Goal: Feedback & Contribution: Leave review/rating

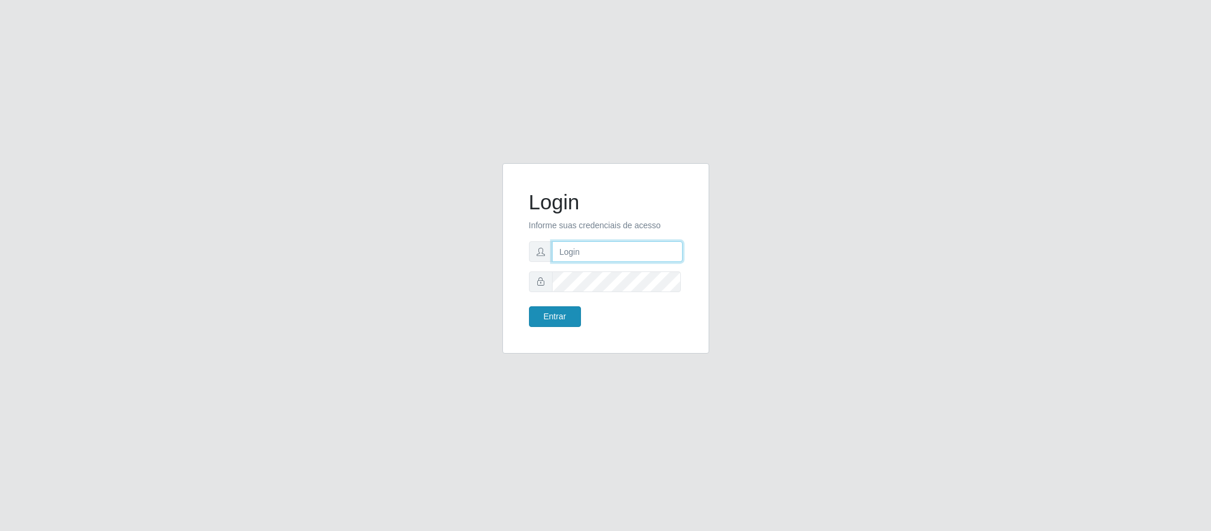
type input "[EMAIL_ADDRESS][DOMAIN_NAME]"
click at [562, 316] on button "Entrar" at bounding box center [555, 316] width 52 height 21
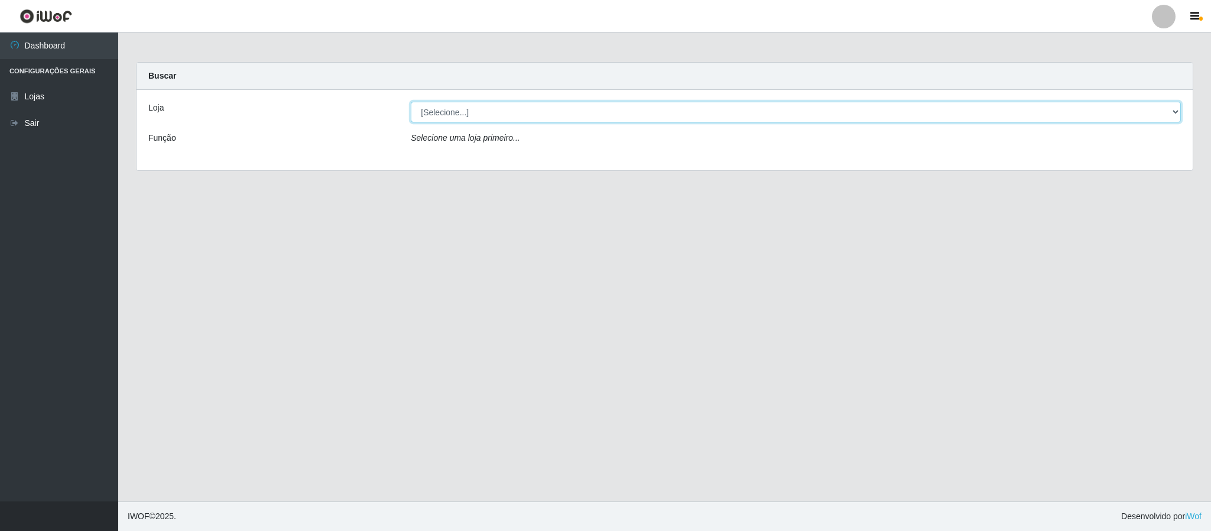
click at [468, 110] on select "[Selecione...] SuperFácil Atacado - Emaús" at bounding box center [796, 112] width 770 height 21
select select "407"
click at [411, 102] on select "[Selecione...] SuperFácil Atacado - Emaús" at bounding box center [796, 112] width 770 height 21
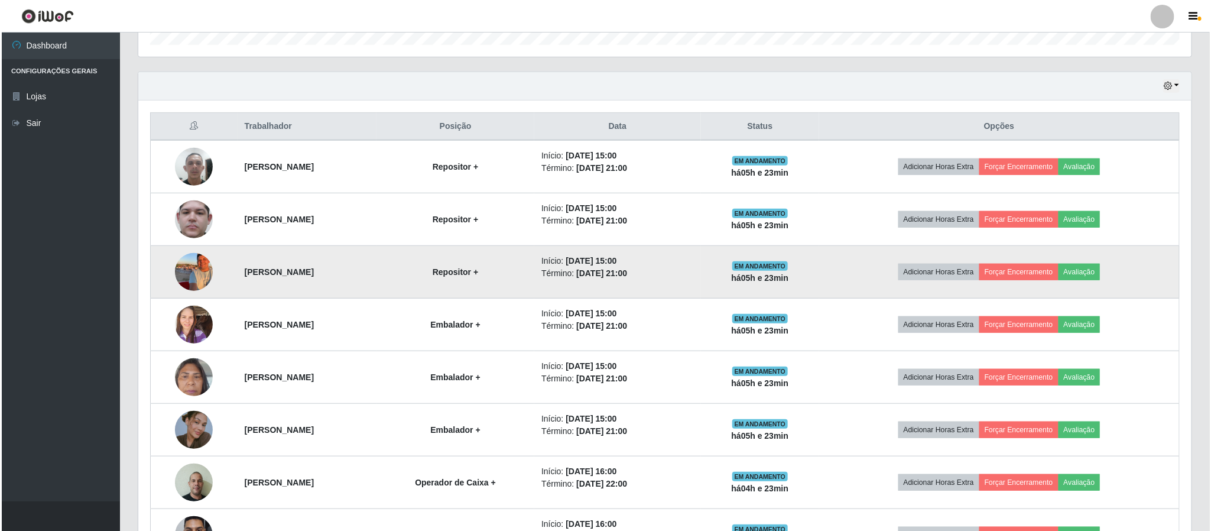
scroll to position [346, 0]
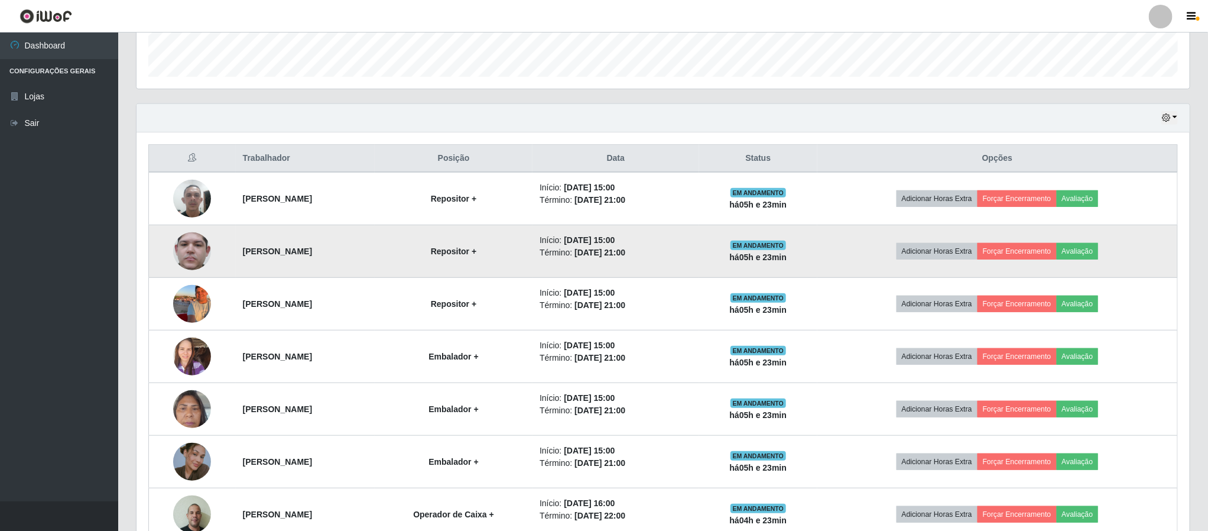
click at [183, 255] on img at bounding box center [192, 251] width 38 height 84
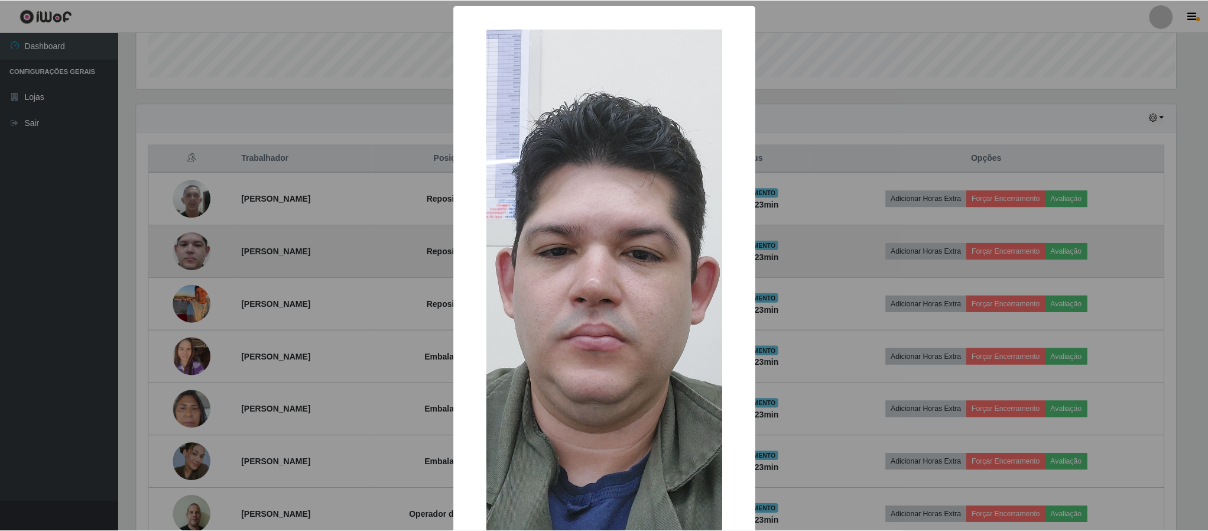
scroll to position [246, 1042]
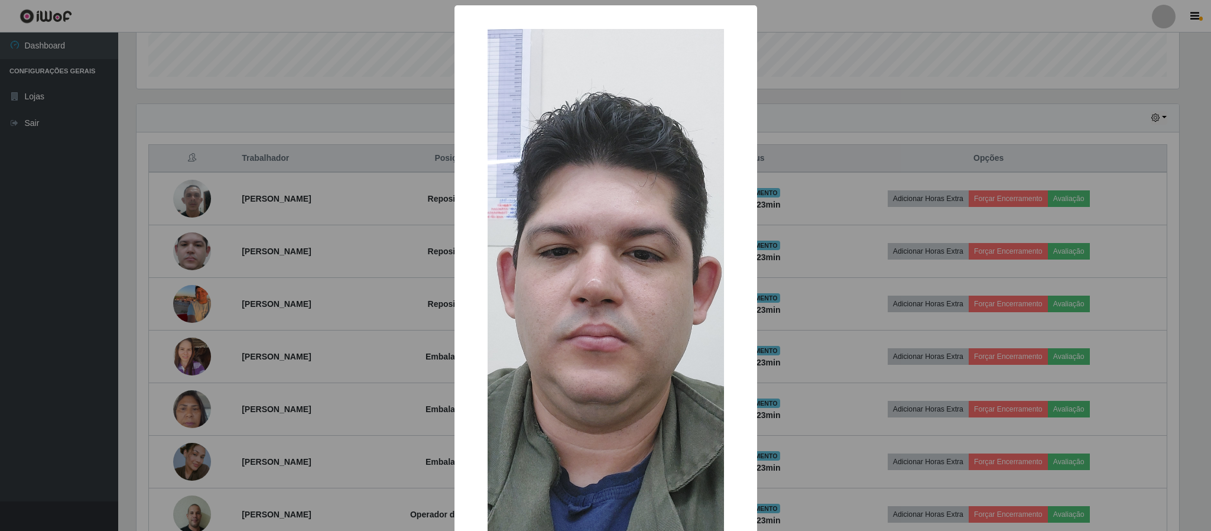
click at [243, 223] on div "× OK Cancel" at bounding box center [605, 265] width 1211 height 531
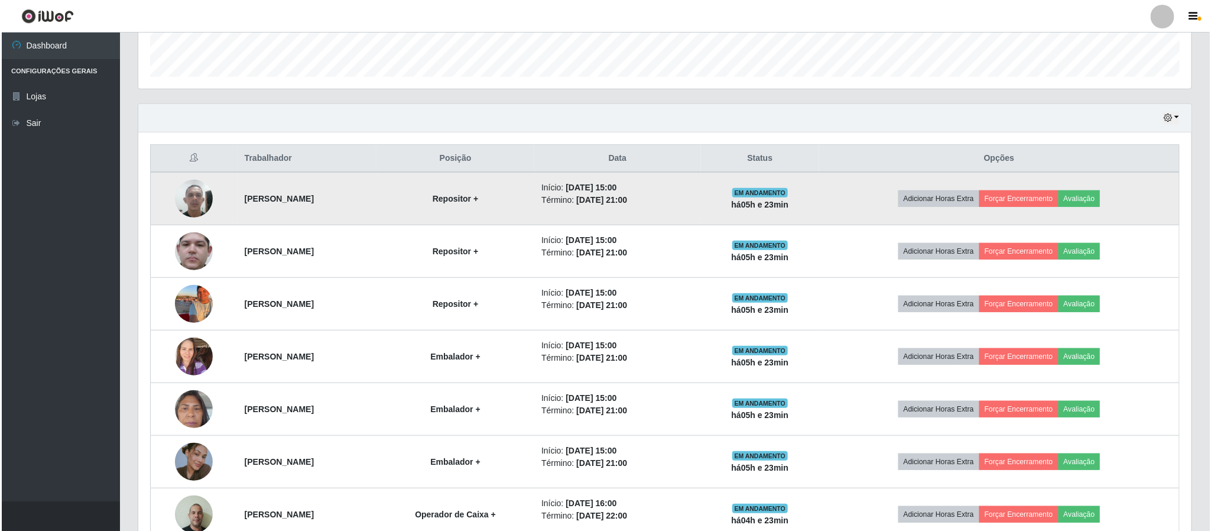
scroll to position [246, 1052]
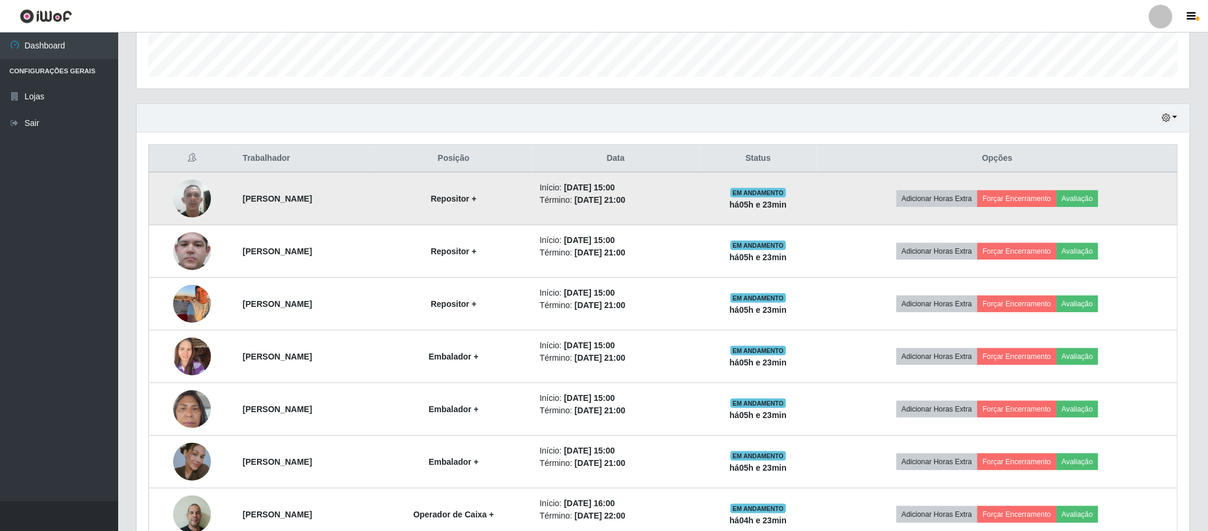
click at [188, 206] on img at bounding box center [192, 198] width 38 height 50
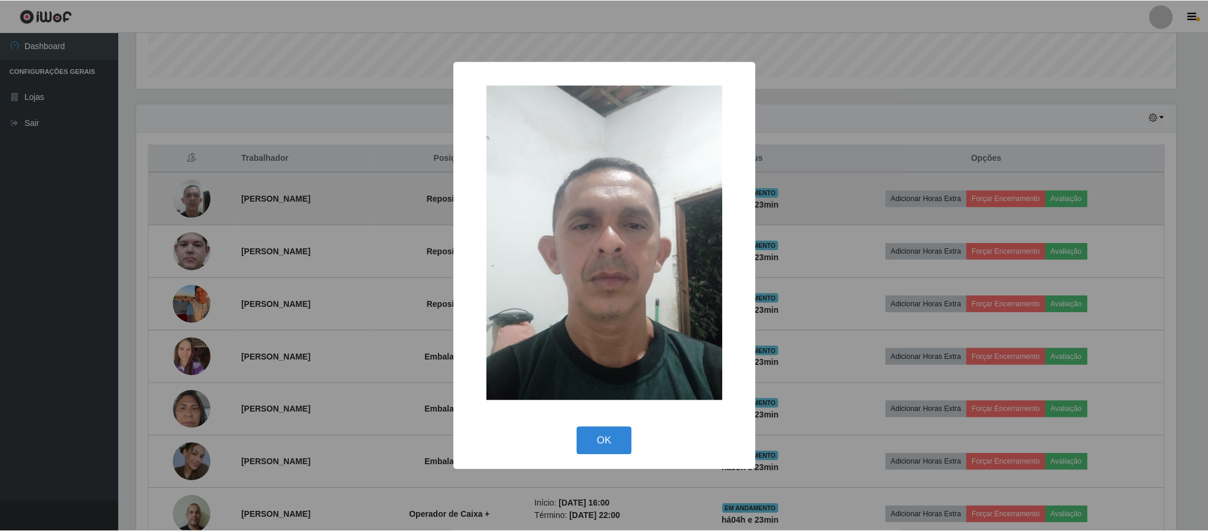
scroll to position [246, 1042]
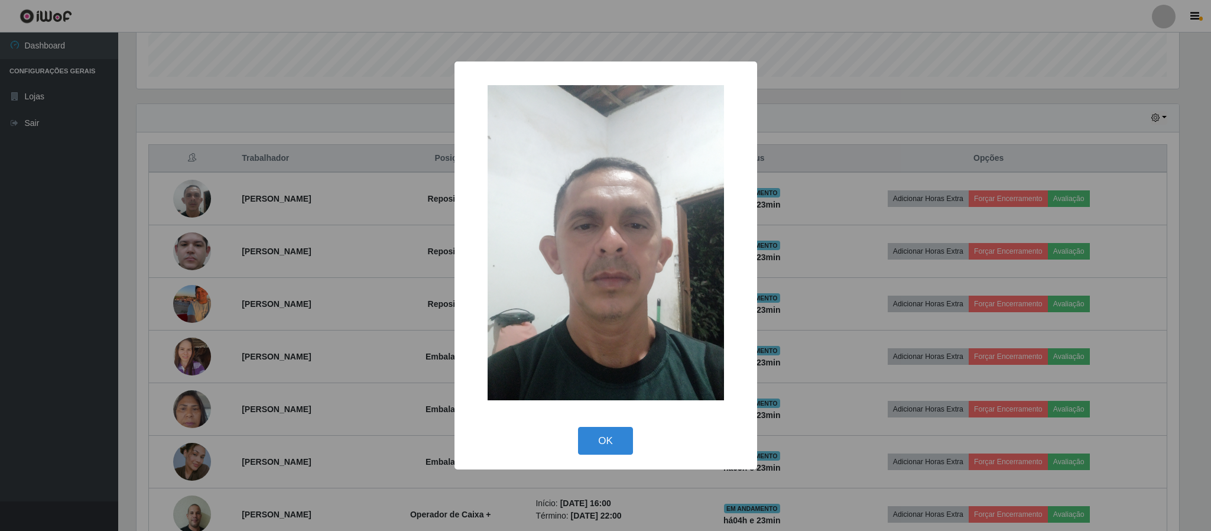
click at [266, 208] on div "× OK Cancel" at bounding box center [605, 265] width 1211 height 531
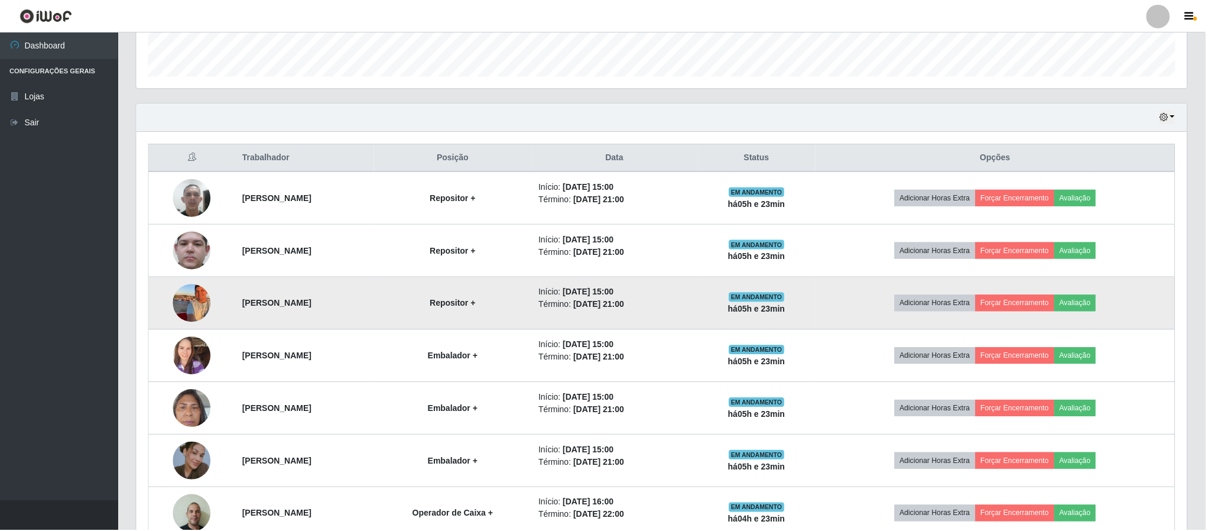
scroll to position [246, 1052]
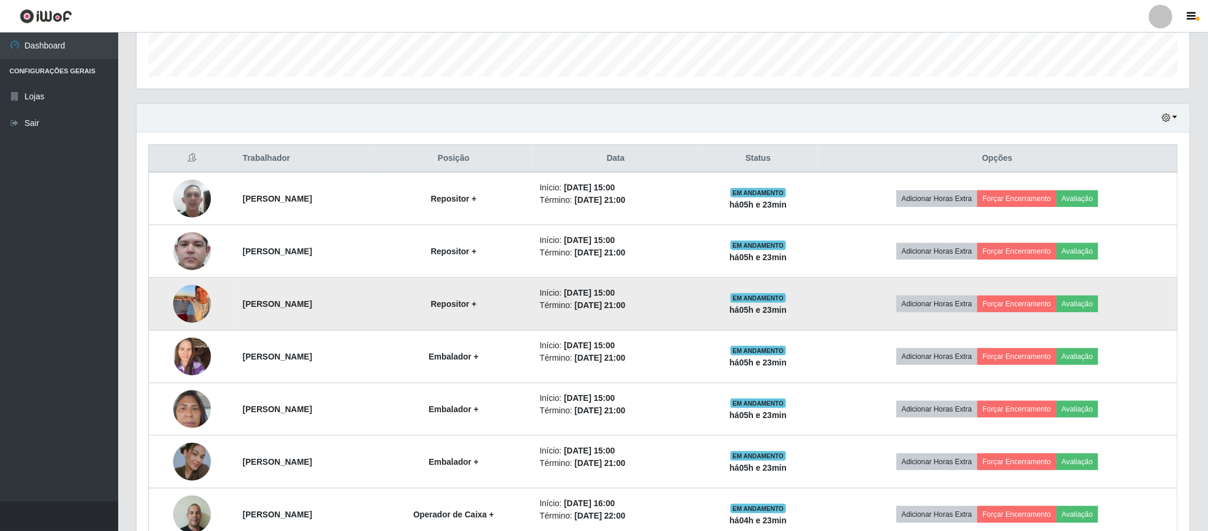
click at [188, 307] on img at bounding box center [192, 303] width 38 height 50
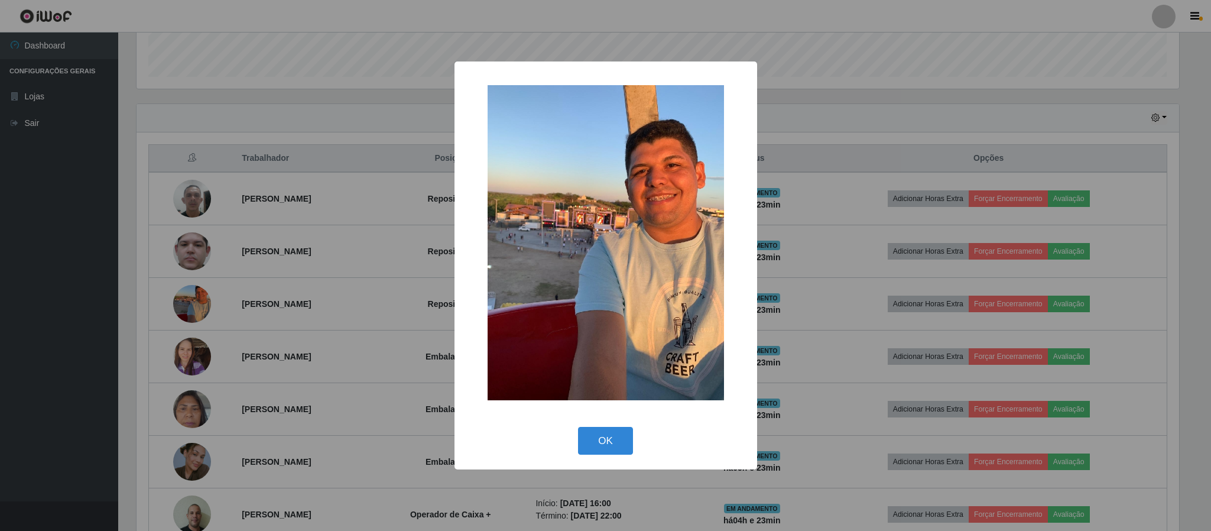
click at [268, 300] on div "× OK Cancel" at bounding box center [605, 265] width 1211 height 531
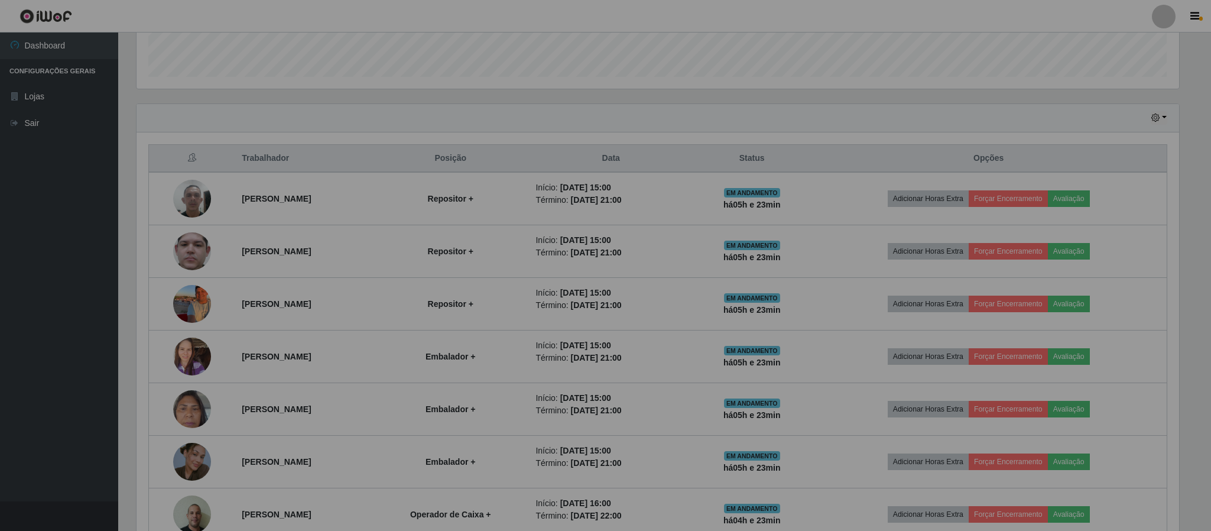
scroll to position [246, 1052]
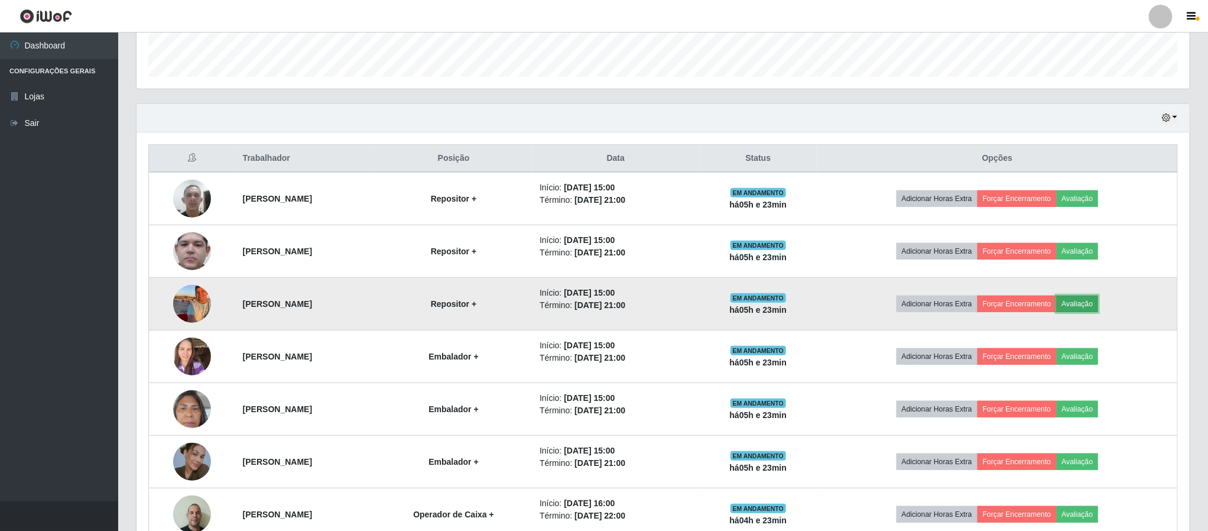
click at [1098, 301] on button "Avaliação" at bounding box center [1078, 303] width 42 height 17
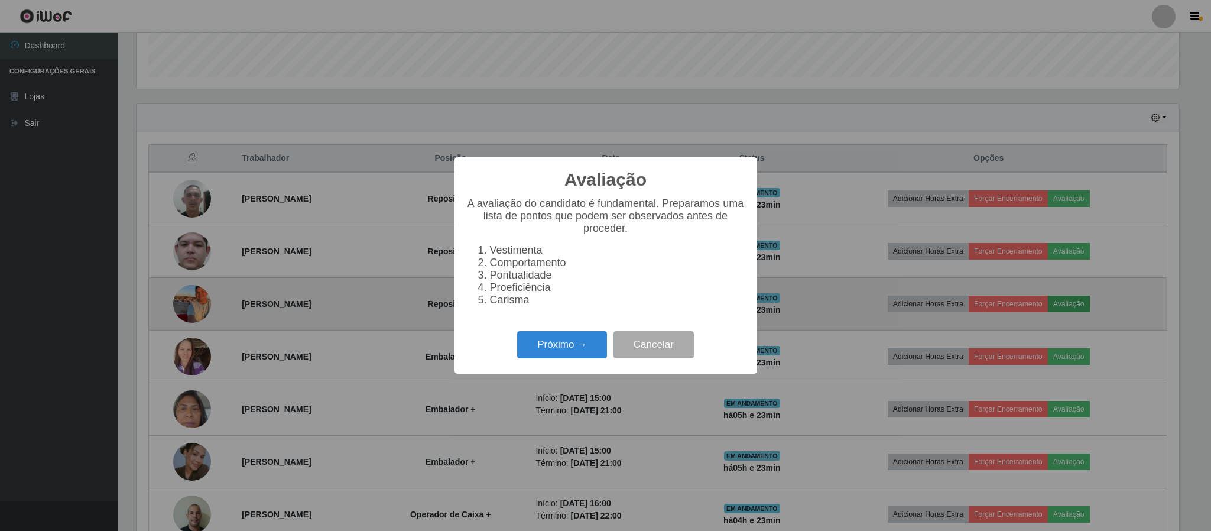
scroll to position [246, 1042]
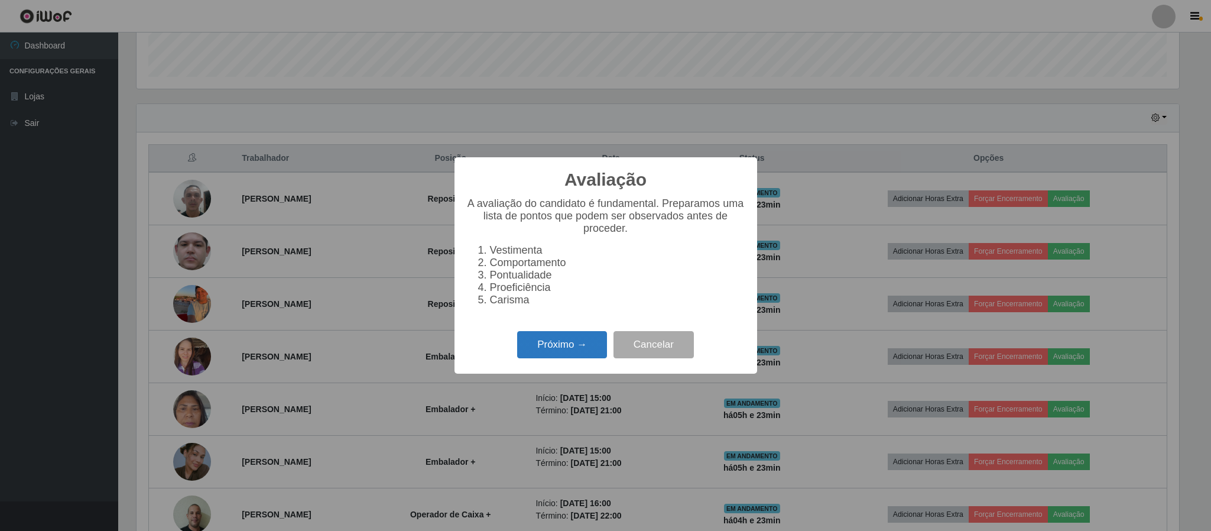
click at [538, 346] on button "Próximo →" at bounding box center [562, 345] width 90 height 28
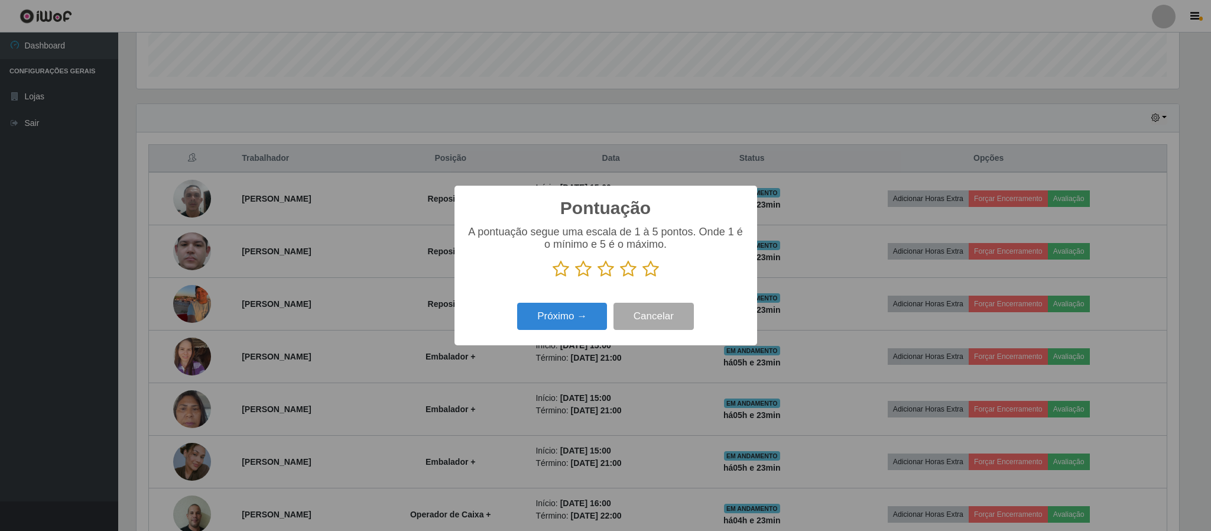
scroll to position [590649, 589853]
click at [652, 271] on icon at bounding box center [650, 269] width 17 height 18
click at [642, 278] on input "radio" at bounding box center [642, 278] width 0 height 0
click at [559, 313] on button "Próximo →" at bounding box center [562, 317] width 90 height 28
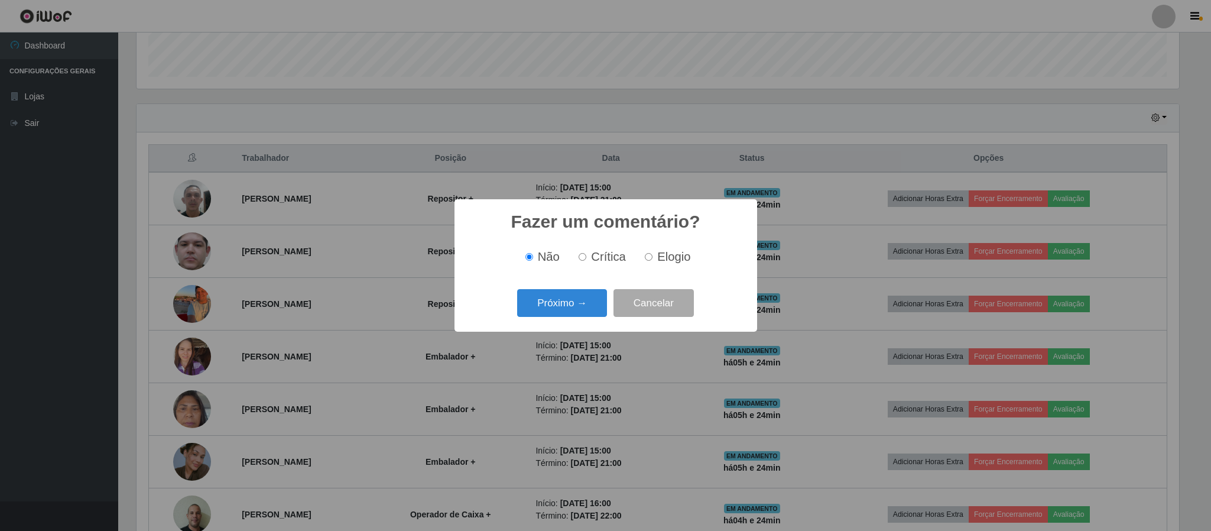
click at [664, 259] on span "Elogio" at bounding box center [673, 256] width 33 height 13
click at [652, 259] on input "Elogio" at bounding box center [649, 257] width 8 height 8
radio input "true"
click at [594, 305] on button "Próximo →" at bounding box center [562, 303] width 90 height 28
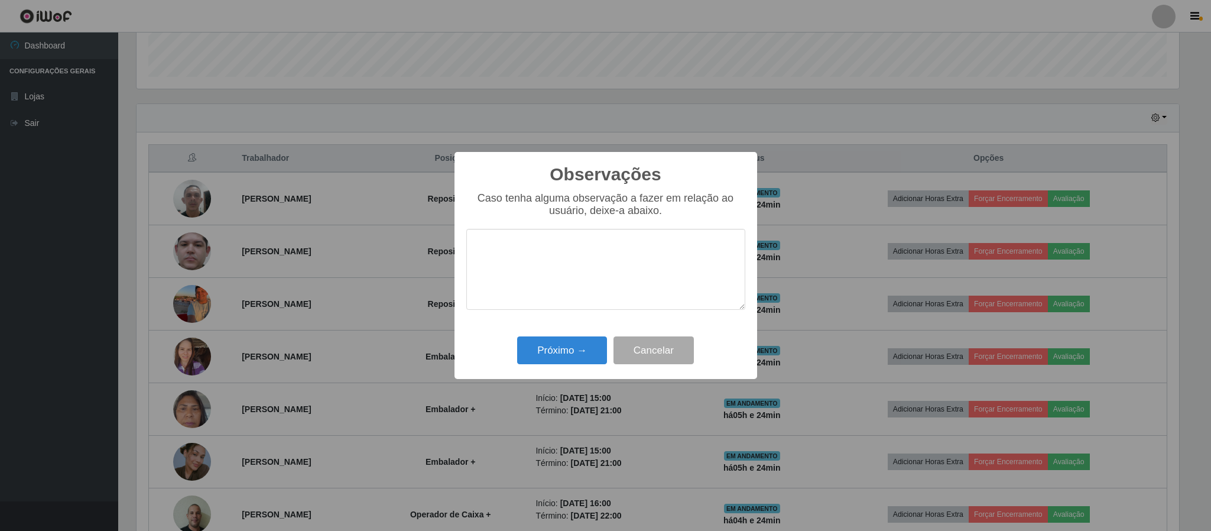
click at [558, 262] on textarea at bounding box center [605, 269] width 279 height 81
type textarea "proativo e muito eficiente"
click at [578, 347] on button "Próximo →" at bounding box center [562, 350] width 90 height 28
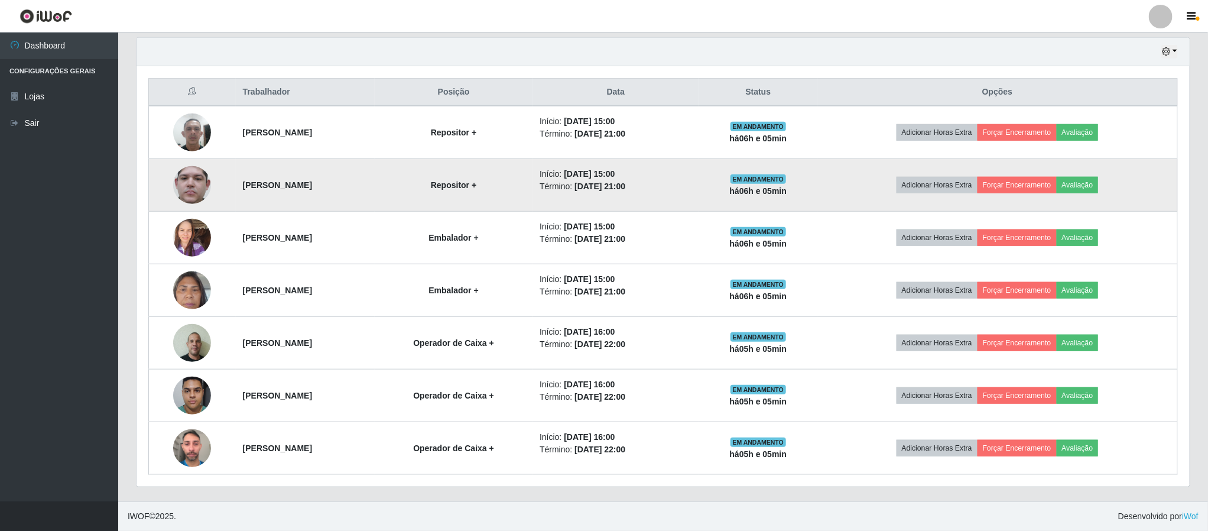
scroll to position [417, 0]
click at [1033, 183] on button "Forçar Encerramento" at bounding box center [1016, 185] width 79 height 17
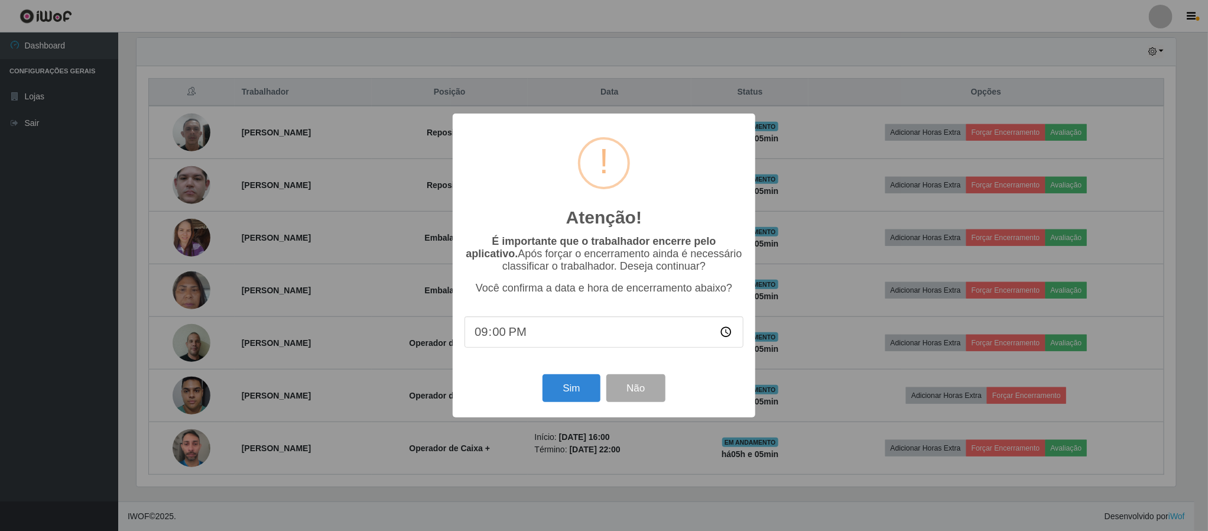
scroll to position [246, 1042]
click at [561, 381] on button "Sim" at bounding box center [572, 388] width 57 height 28
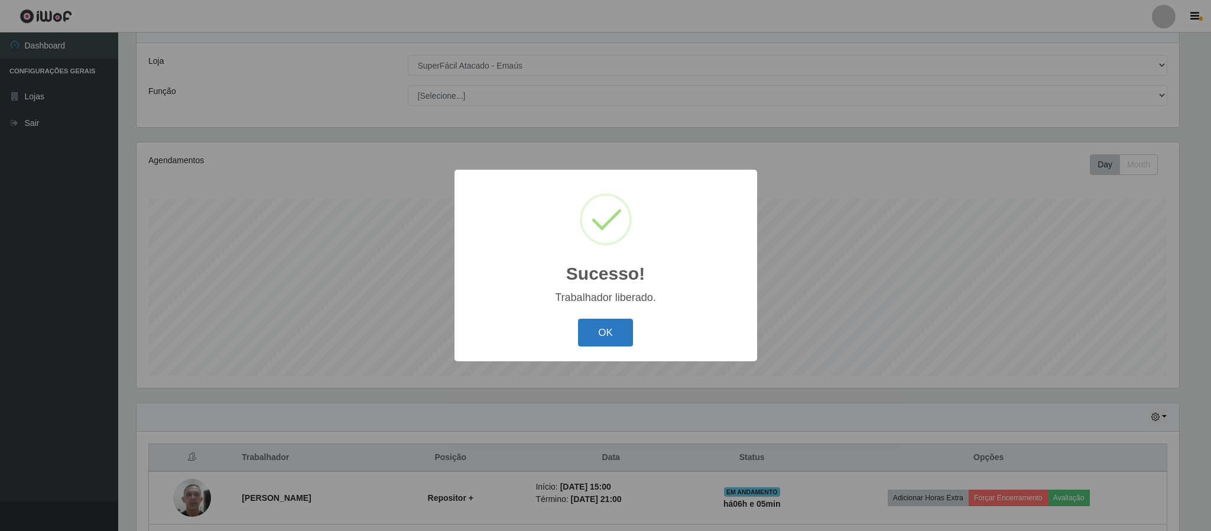
click at [596, 344] on button "OK" at bounding box center [605, 332] width 55 height 28
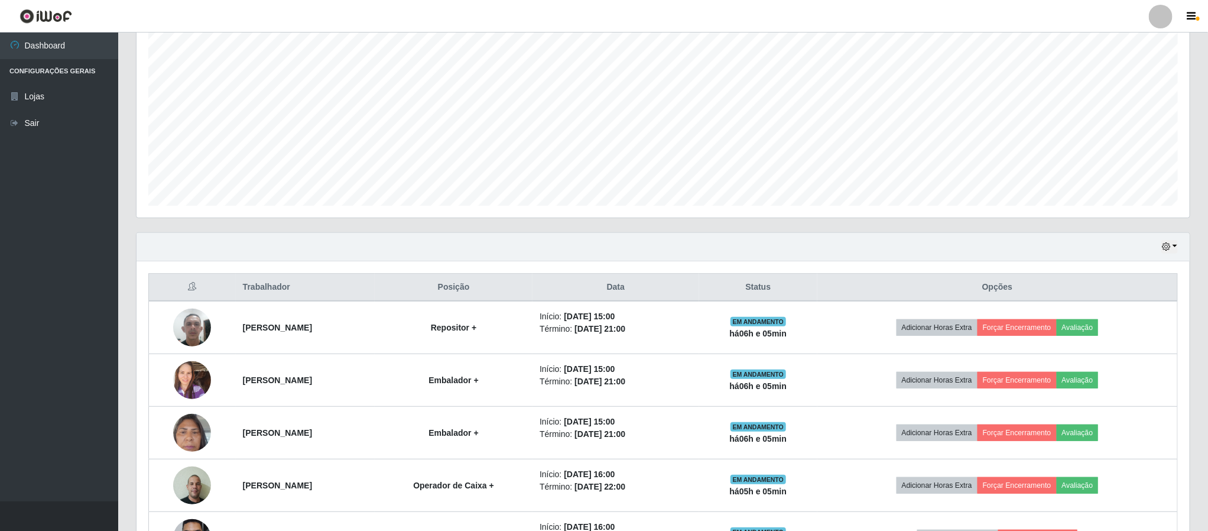
scroll to position [224, 0]
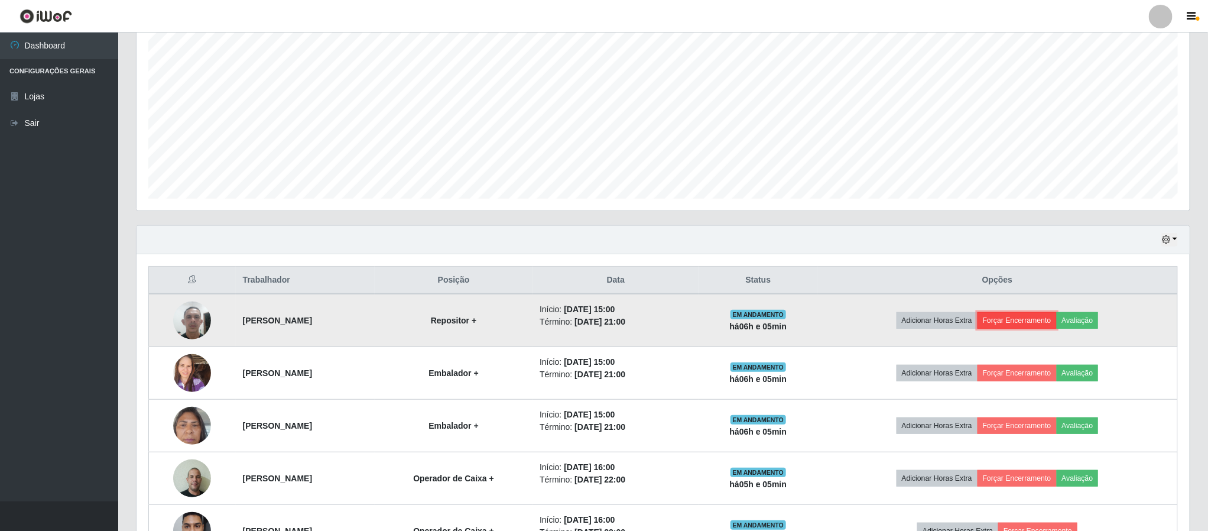
click at [1039, 328] on button "Forçar Encerramento" at bounding box center [1016, 320] width 79 height 17
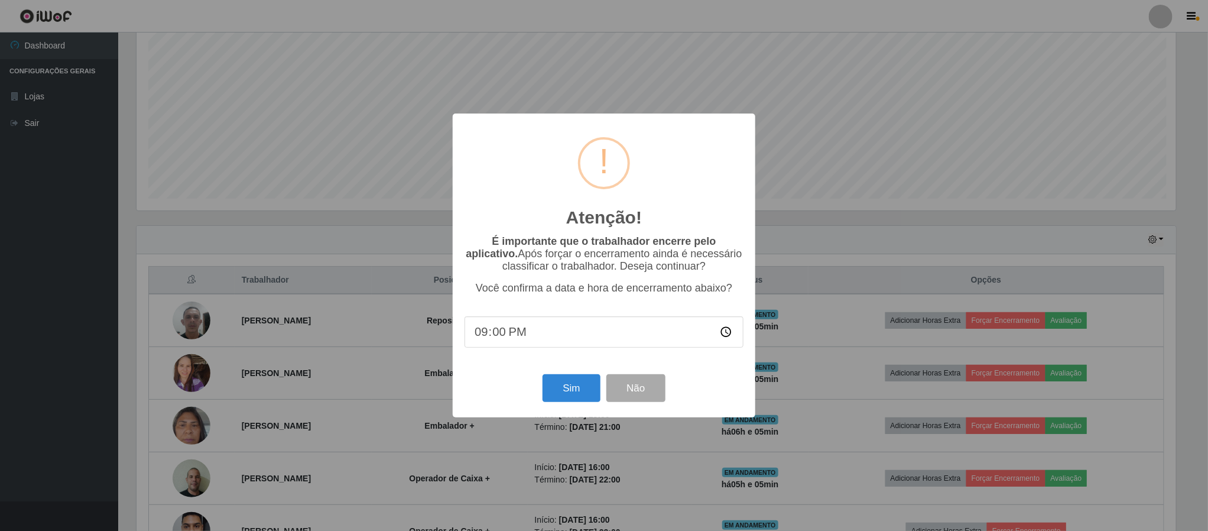
scroll to position [246, 1042]
click at [557, 394] on button "Sim" at bounding box center [572, 388] width 57 height 28
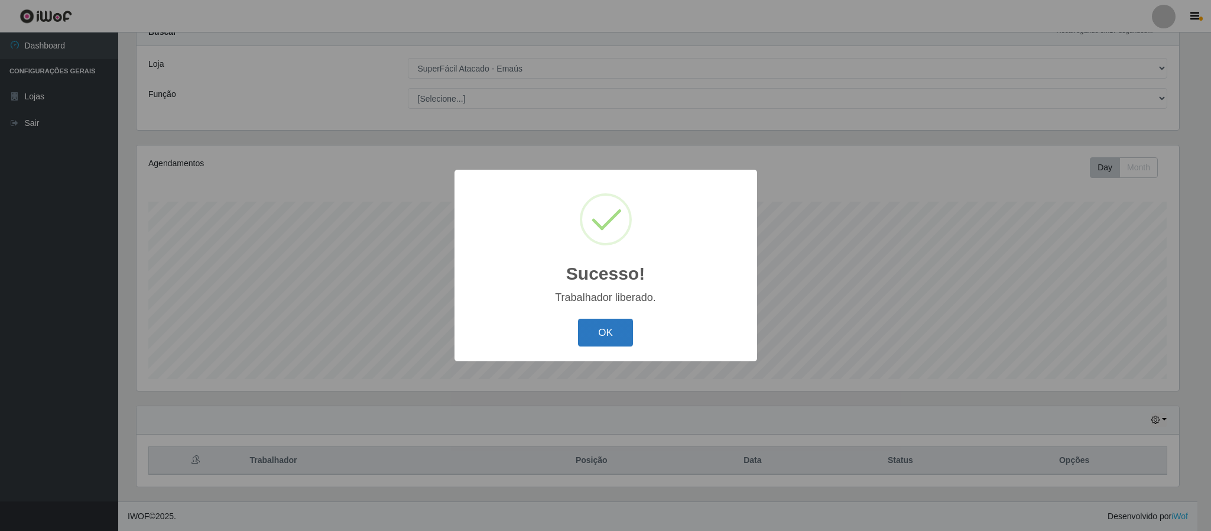
click at [617, 335] on button "OK" at bounding box center [605, 332] width 55 height 28
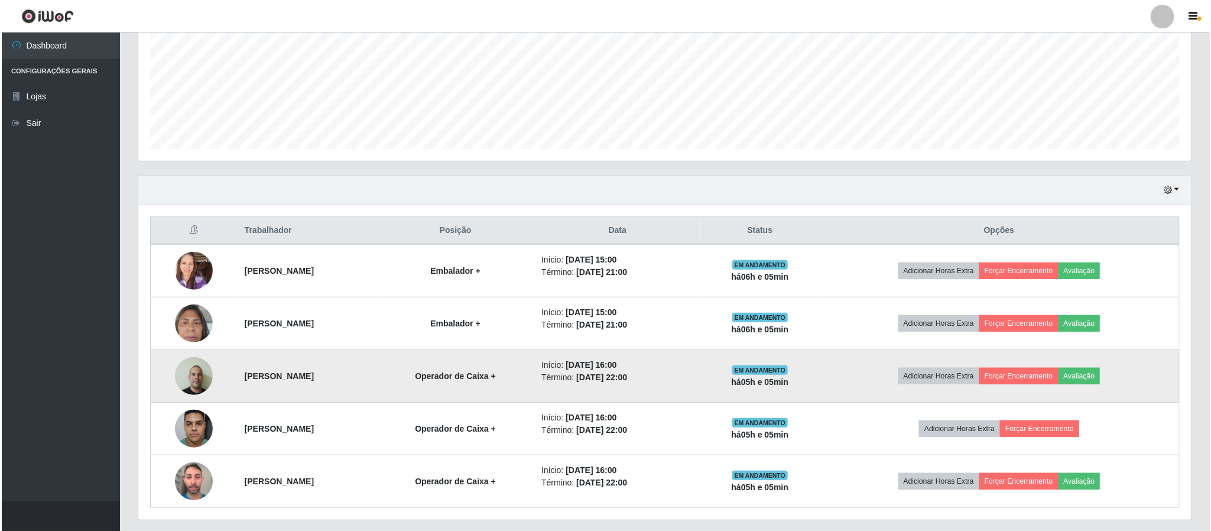
scroll to position [311, 0]
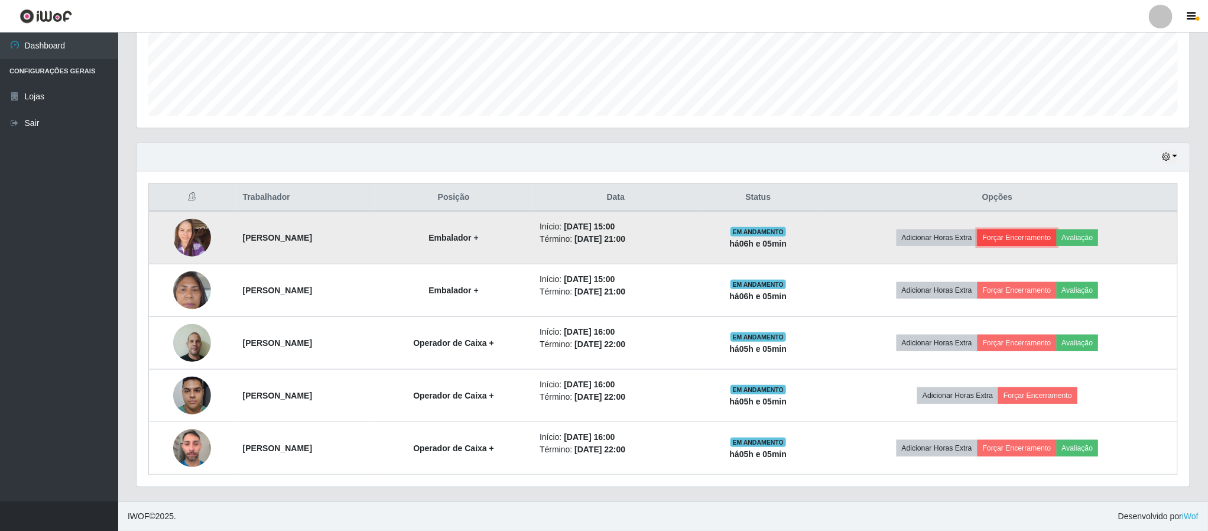
click at [1036, 235] on button "Forçar Encerramento" at bounding box center [1016, 237] width 79 height 17
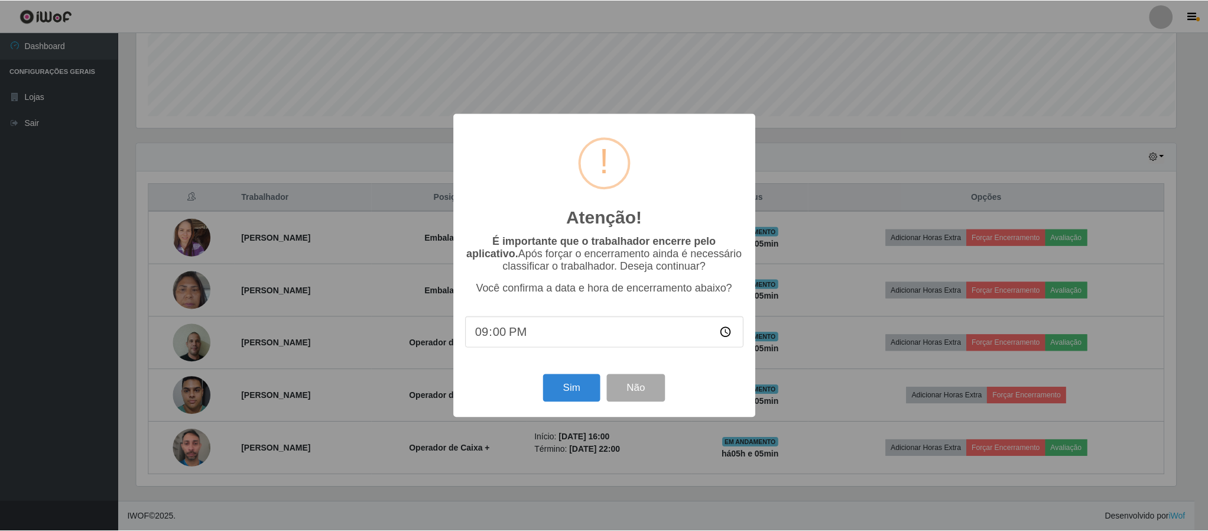
scroll to position [246, 1042]
click at [573, 394] on button "Sim" at bounding box center [572, 388] width 57 height 28
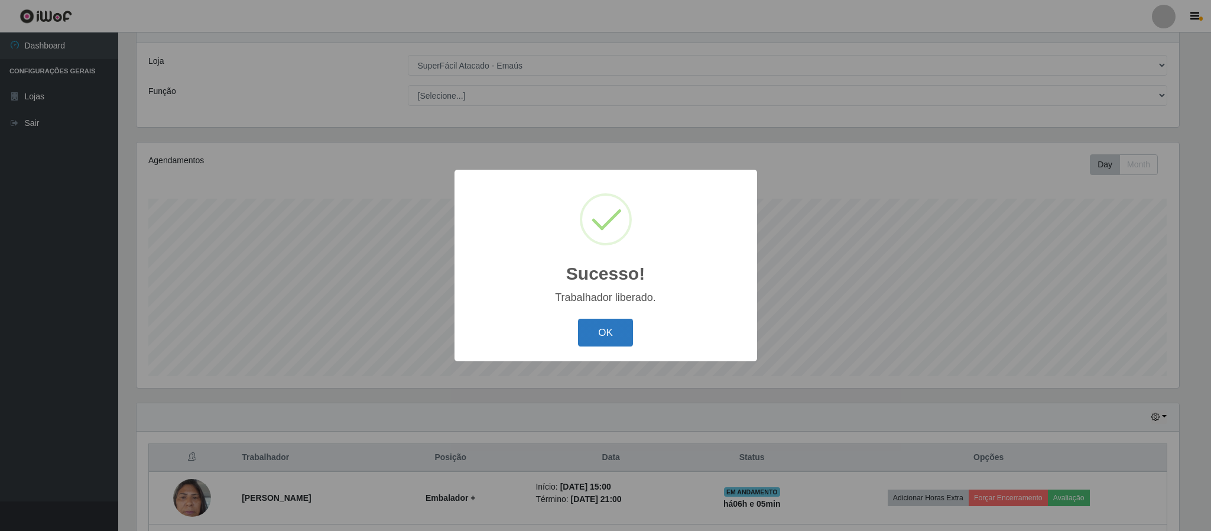
click at [617, 331] on button "OK" at bounding box center [605, 332] width 55 height 28
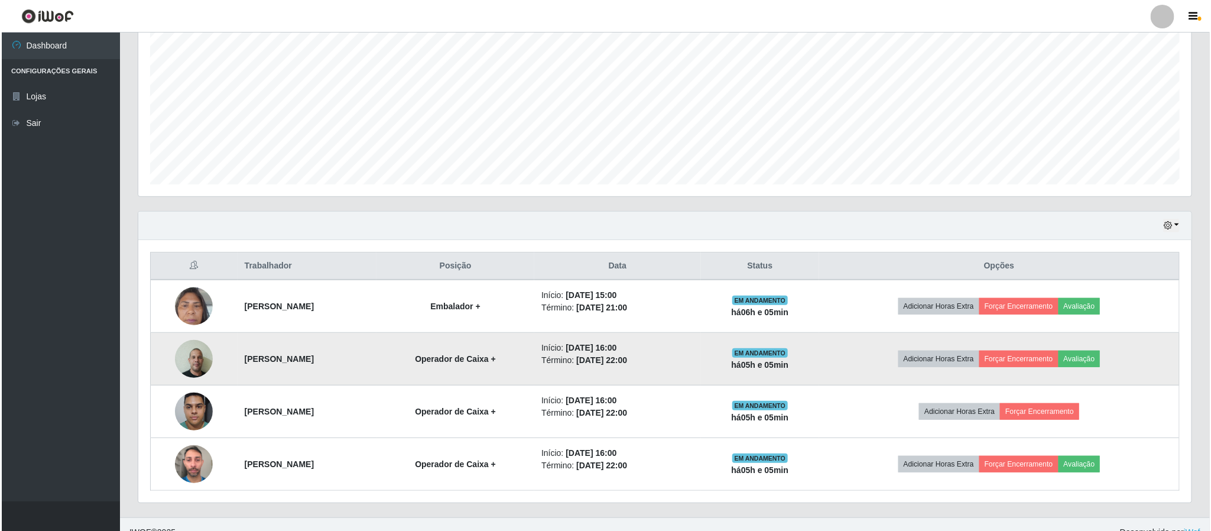
scroll to position [0, 0]
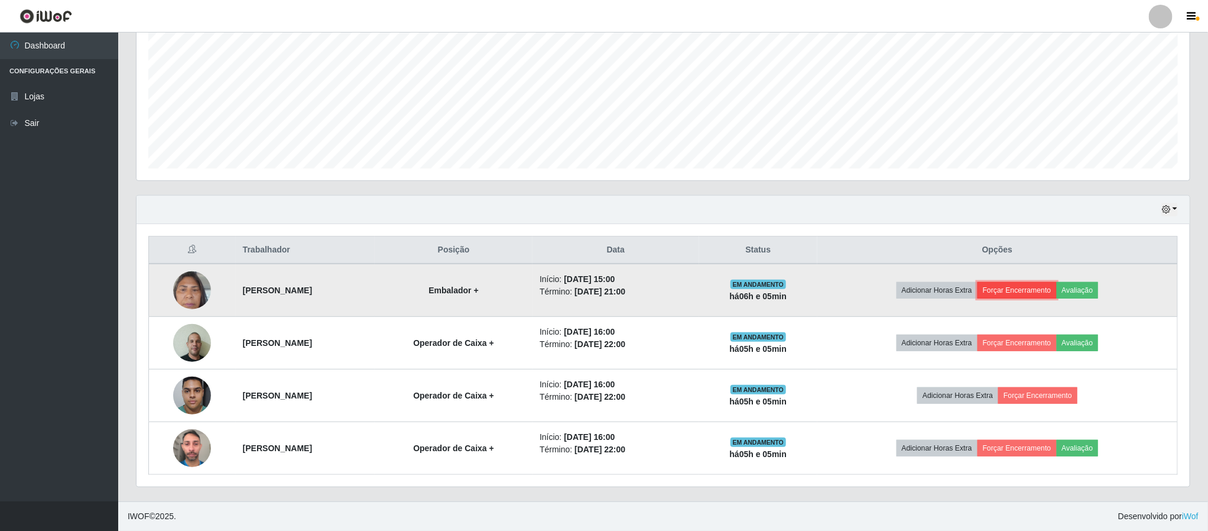
click at [1030, 289] on button "Forçar Encerramento" at bounding box center [1016, 290] width 79 height 17
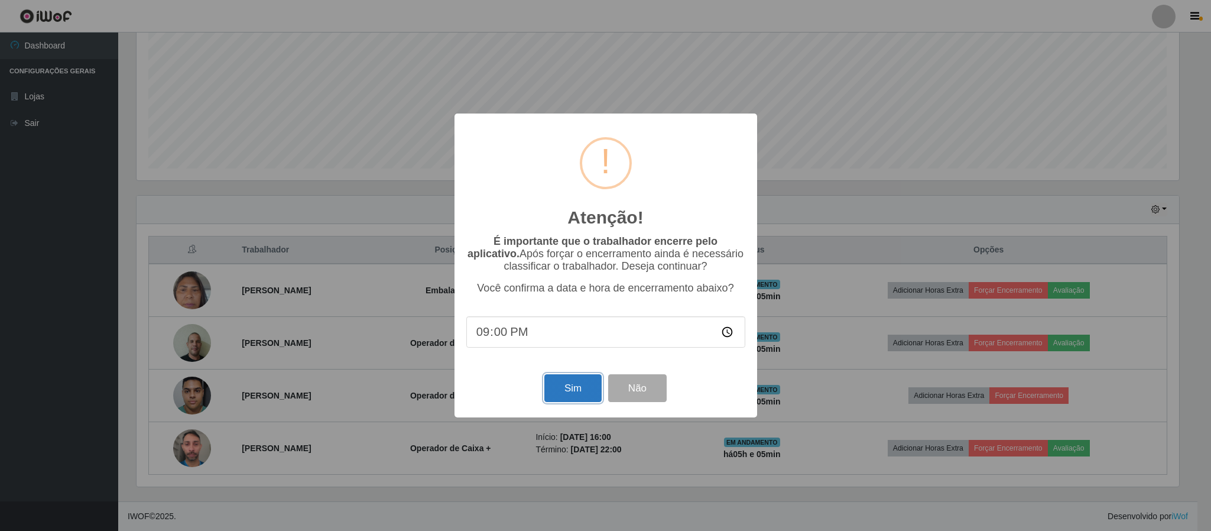
click at [573, 378] on button "Sim" at bounding box center [572, 388] width 57 height 28
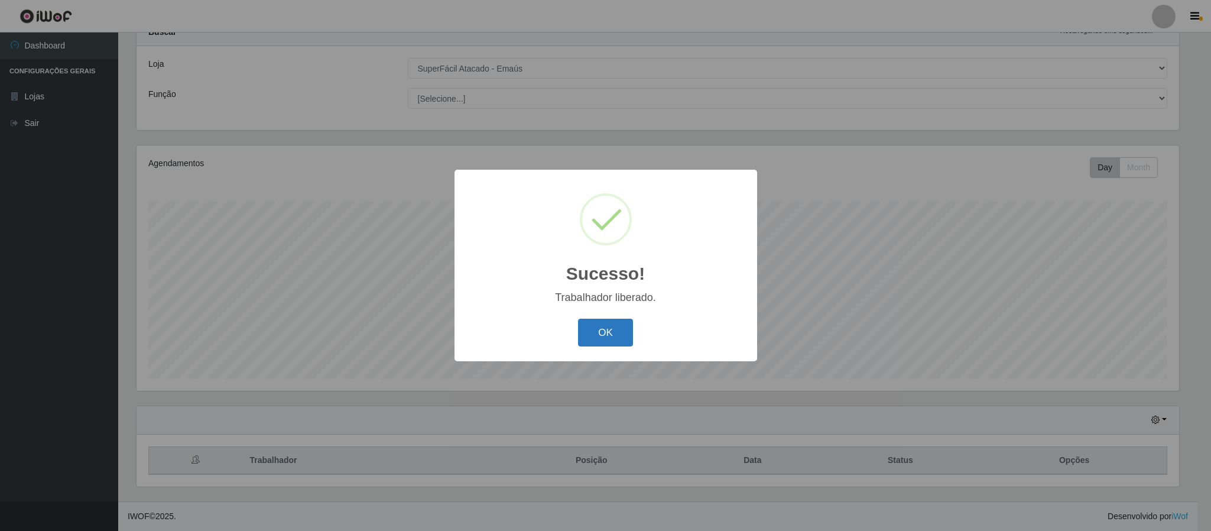
click at [594, 330] on button "OK" at bounding box center [605, 332] width 55 height 28
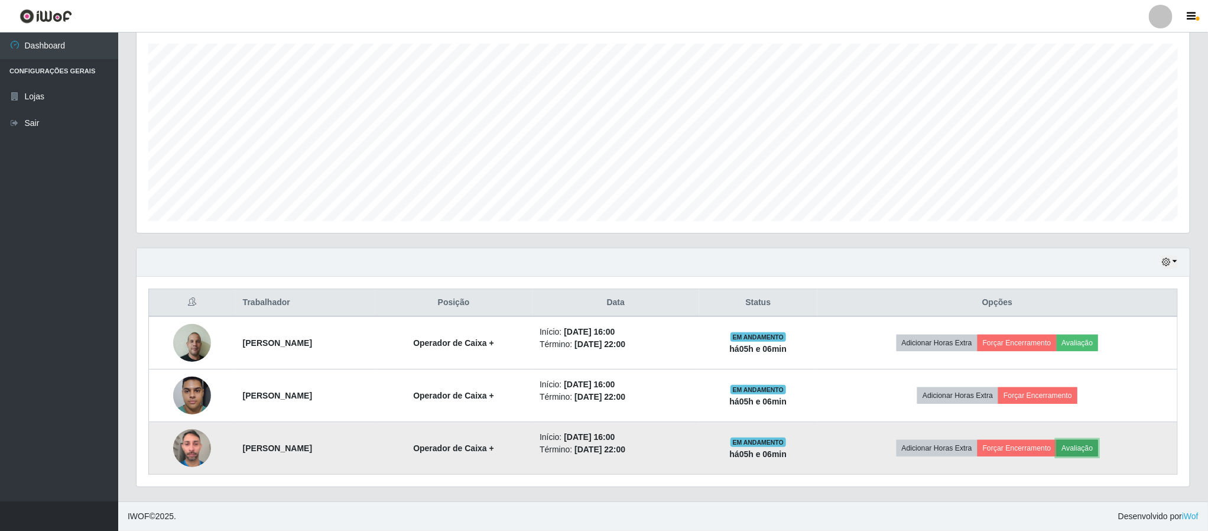
click at [1088, 444] on button "Avaliação" at bounding box center [1078, 448] width 42 height 17
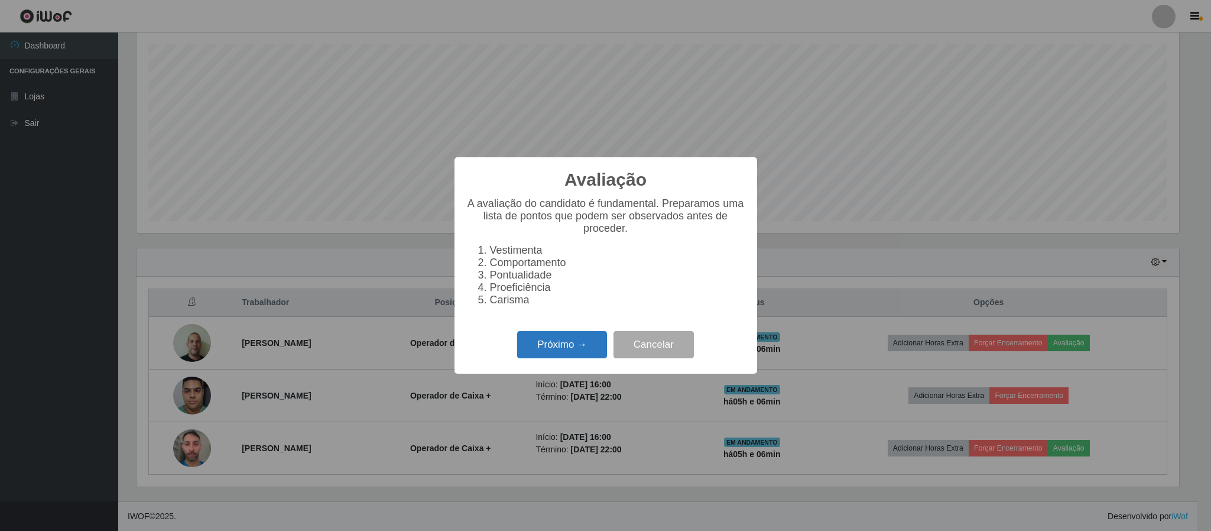
click at [587, 344] on button "Próximo →" at bounding box center [562, 345] width 90 height 28
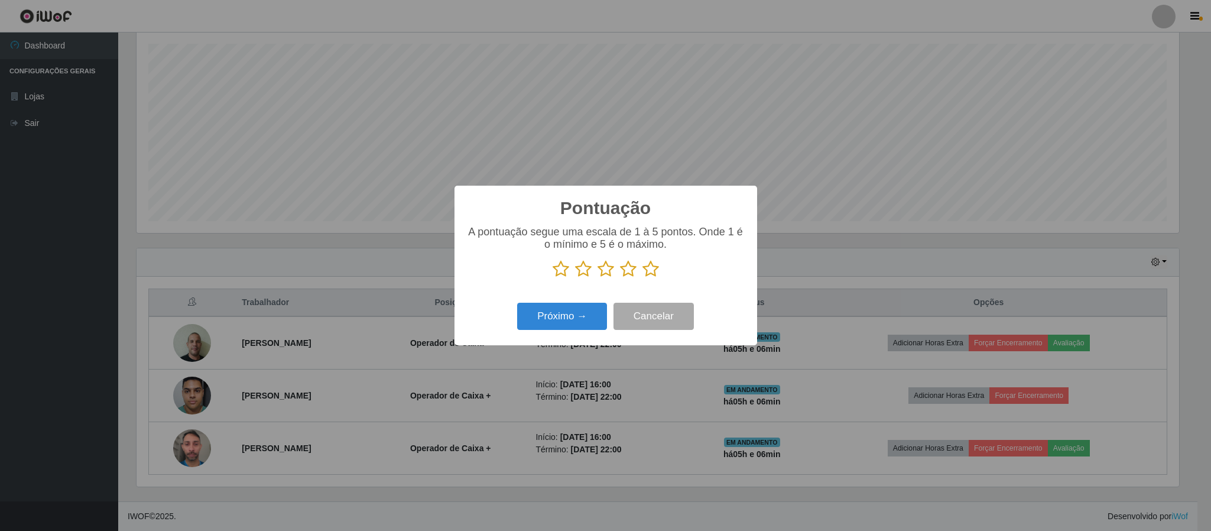
drag, startPoint x: 637, startPoint y: 269, endPoint x: 662, endPoint y: 278, distance: 26.4
click at [648, 275] on p at bounding box center [605, 269] width 279 height 18
click at [658, 278] on p at bounding box center [605, 269] width 279 height 18
click at [649, 275] on icon at bounding box center [650, 269] width 17 height 18
click at [642, 278] on input "radio" at bounding box center [642, 278] width 0 height 0
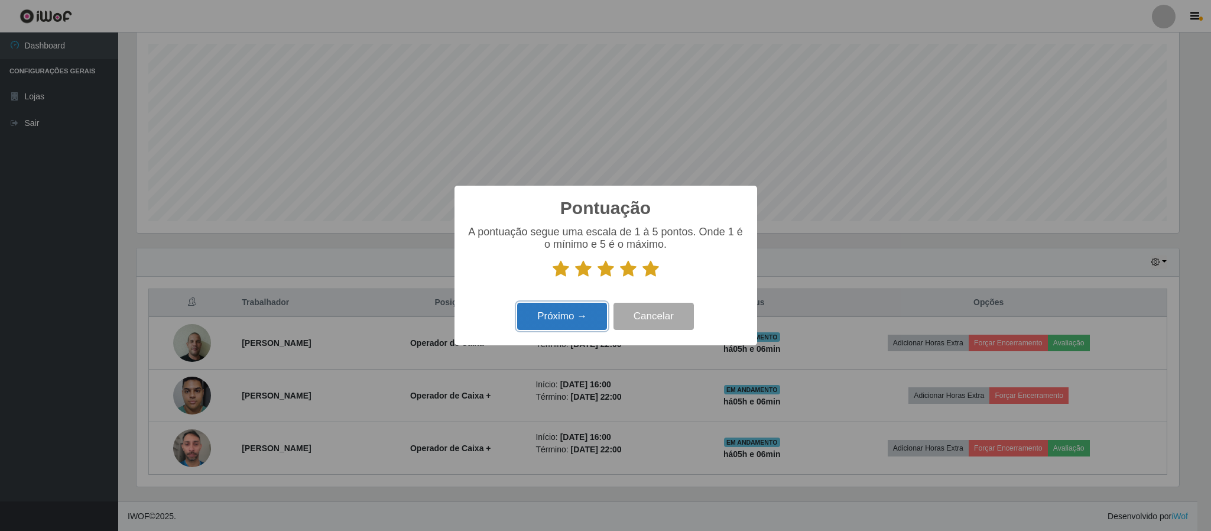
click at [568, 307] on button "Próximo →" at bounding box center [562, 317] width 90 height 28
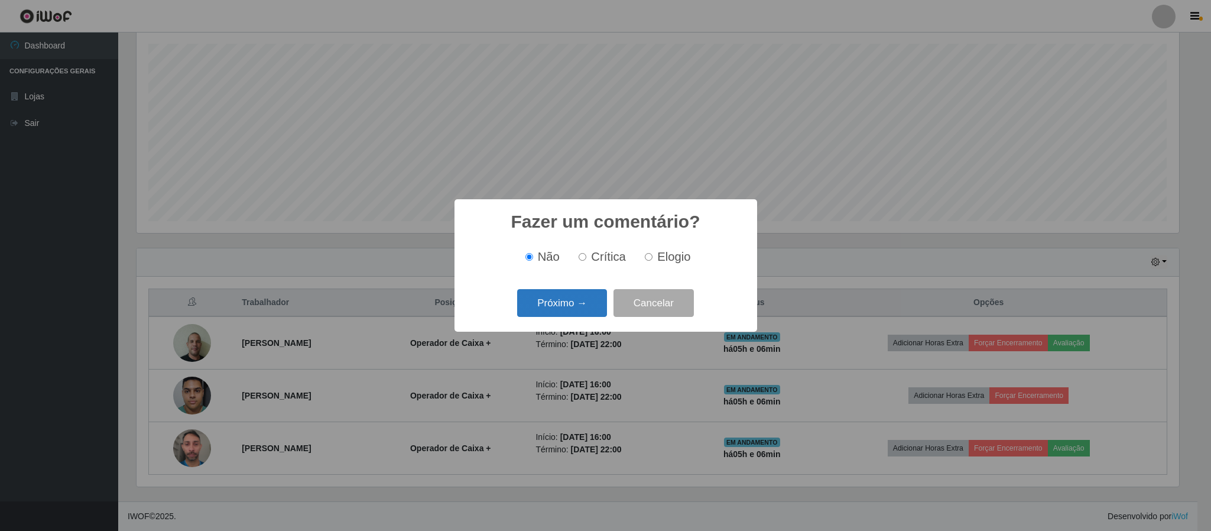
click at [575, 302] on button "Próximo →" at bounding box center [562, 303] width 90 height 28
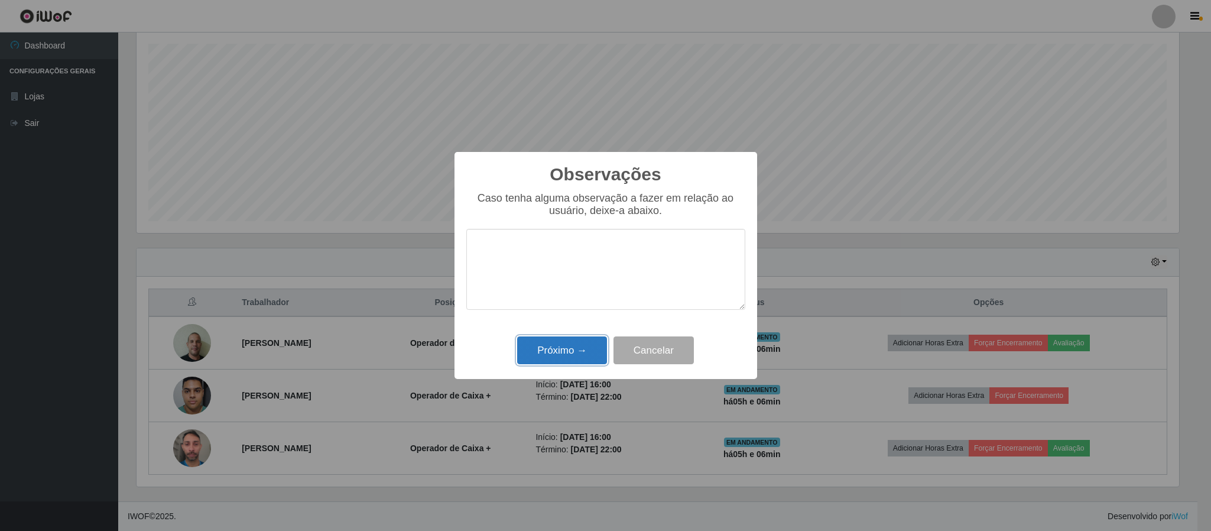
click at [571, 347] on button "Próximo →" at bounding box center [562, 350] width 90 height 28
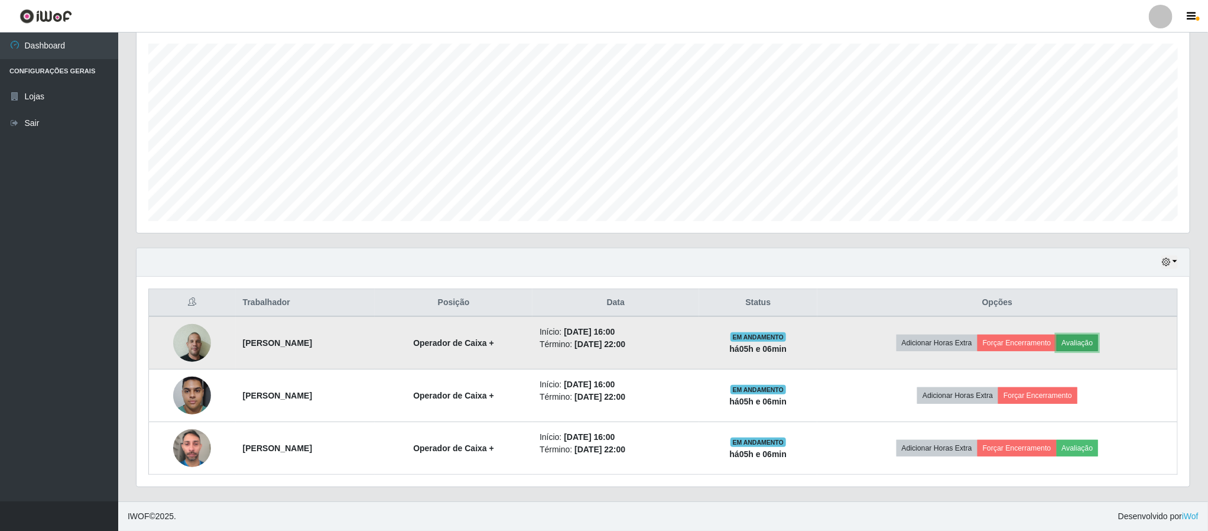
click at [1092, 342] on button "Avaliação" at bounding box center [1078, 342] width 42 height 17
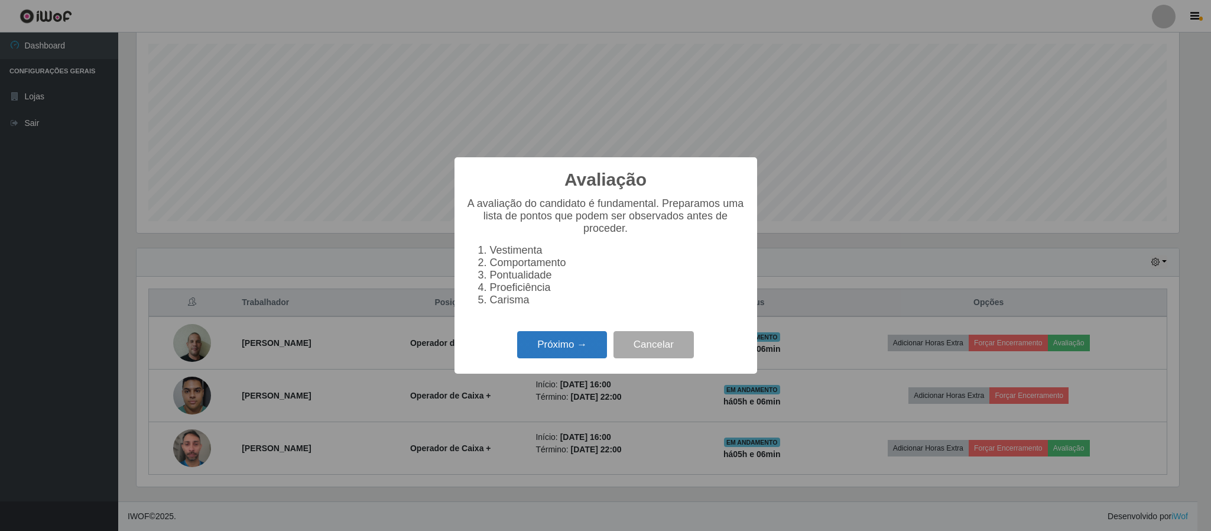
click at [544, 341] on button "Próximo →" at bounding box center [562, 345] width 90 height 28
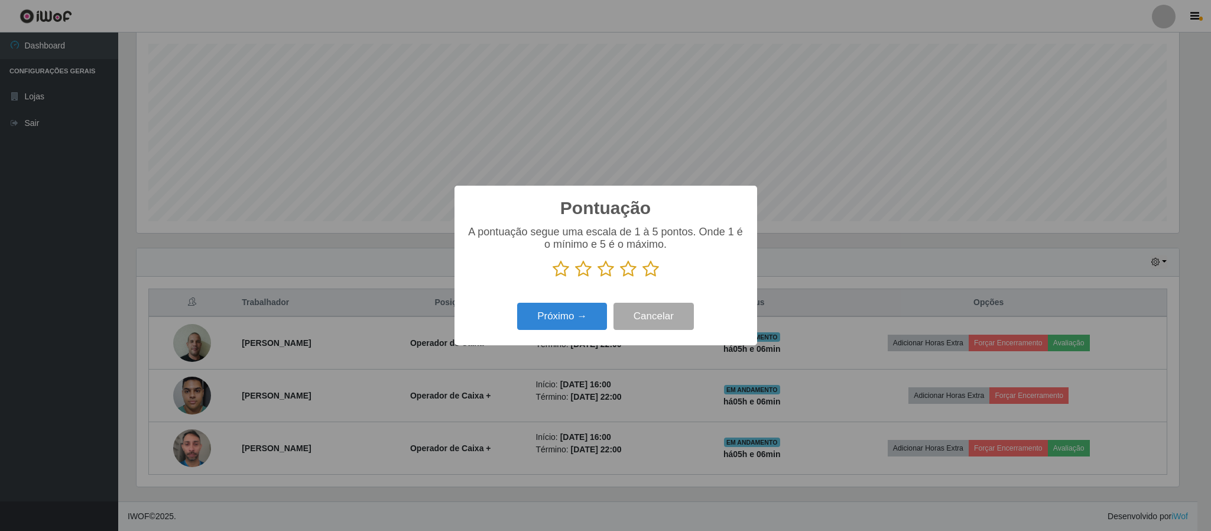
click at [651, 268] on icon at bounding box center [650, 269] width 17 height 18
click at [642, 278] on input "radio" at bounding box center [642, 278] width 0 height 0
click at [548, 320] on button "Próximo →" at bounding box center [562, 317] width 90 height 28
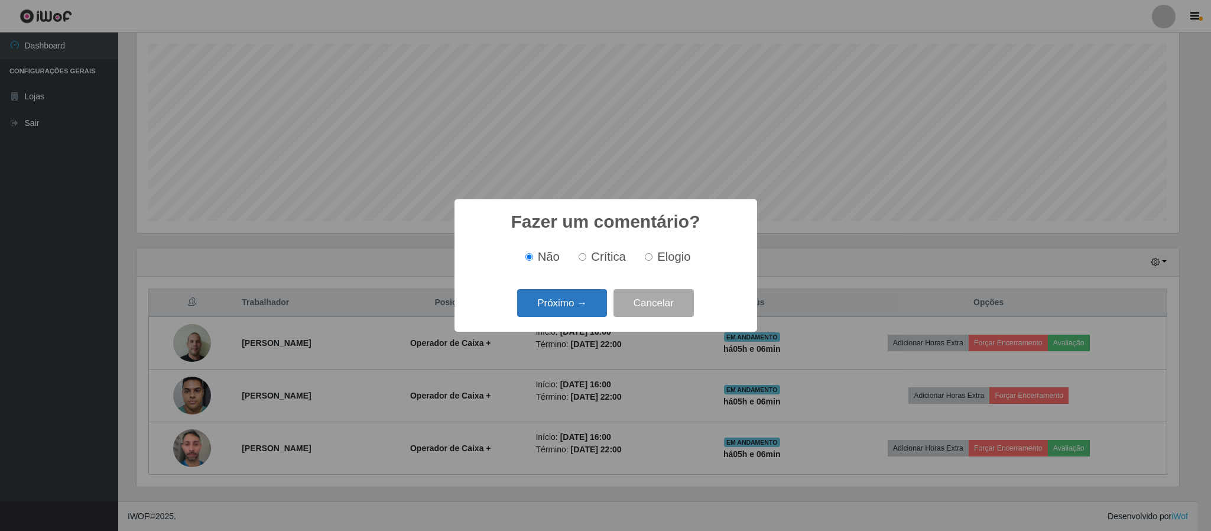
click at [563, 307] on button "Próximo →" at bounding box center [562, 303] width 90 height 28
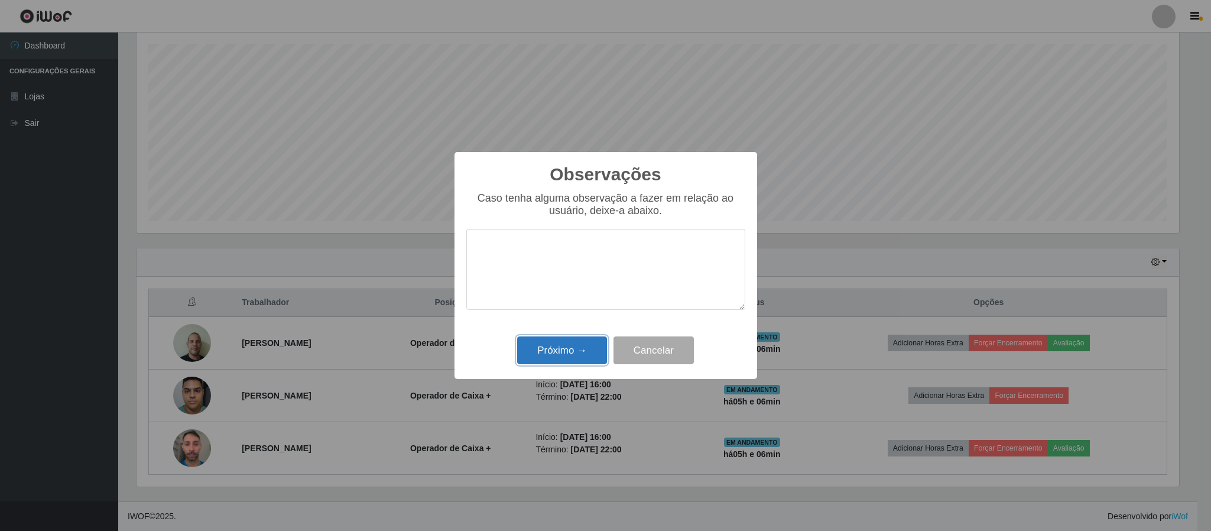
click at [555, 346] on button "Próximo →" at bounding box center [562, 350] width 90 height 28
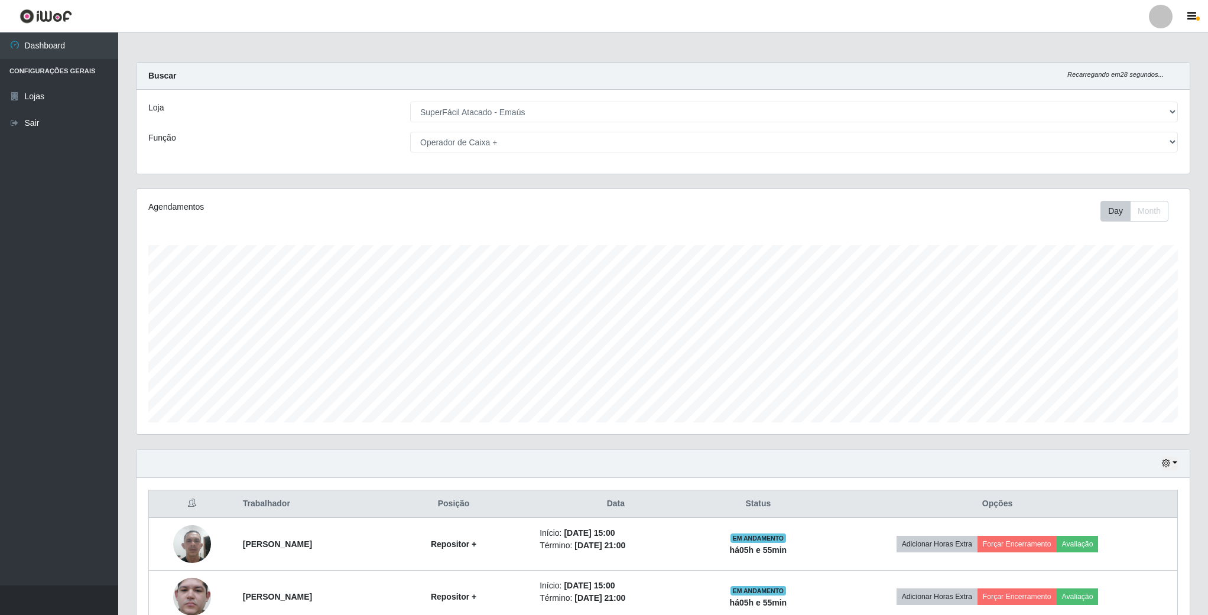
select select "407"
select select "72"
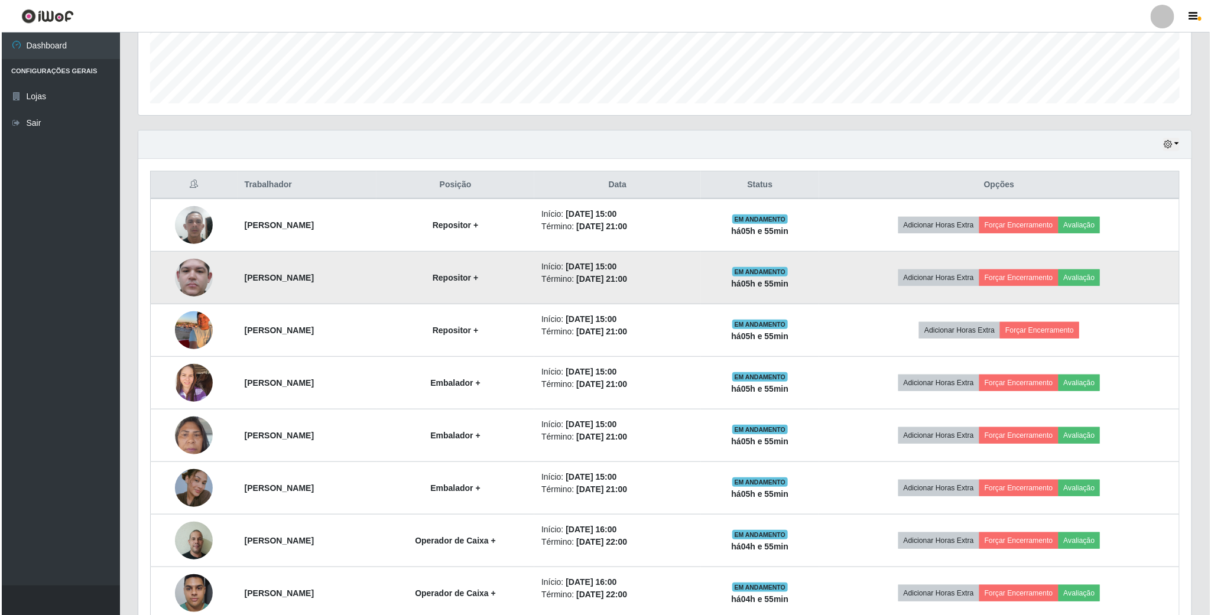
scroll to position [350, 0]
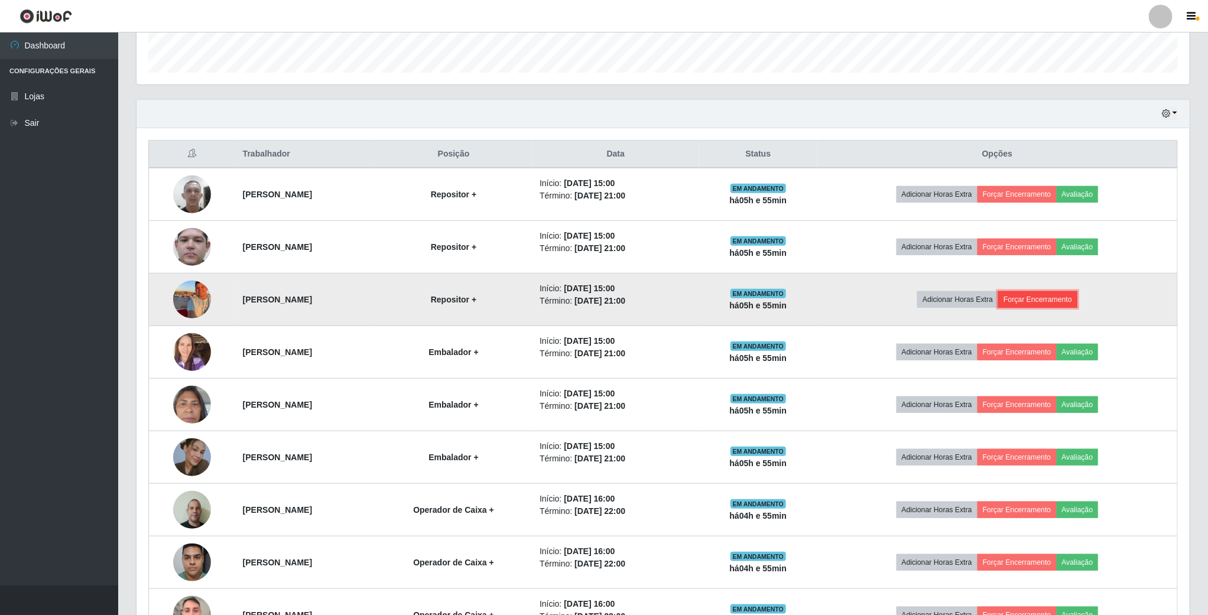
click at [1067, 305] on button "Forçar Encerramento" at bounding box center [1037, 299] width 79 height 17
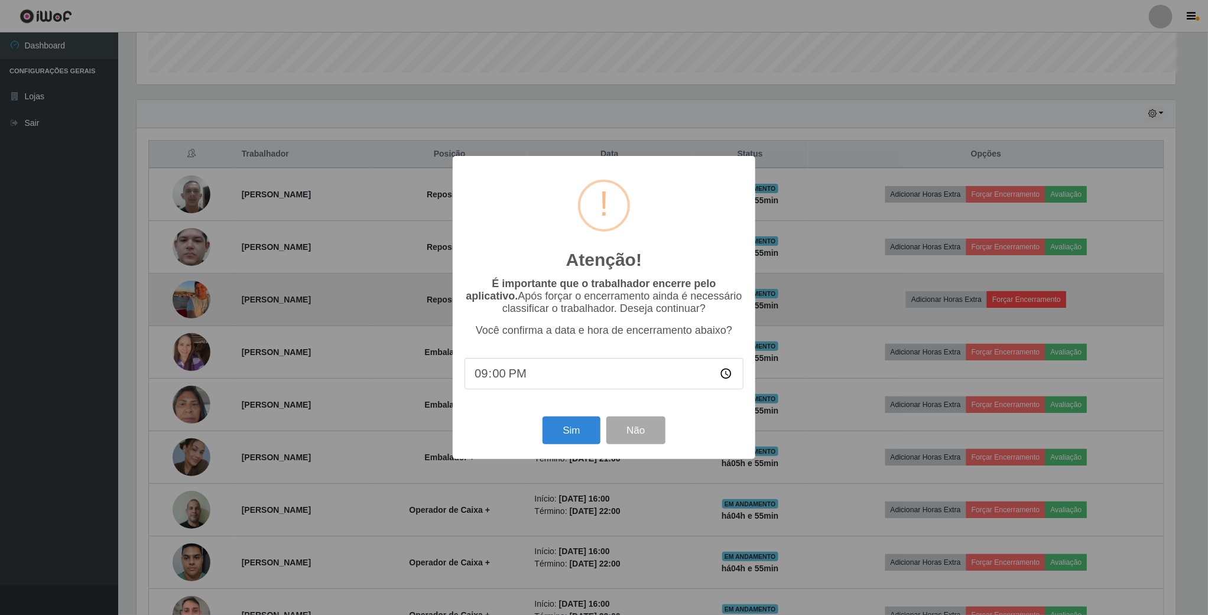
scroll to position [246, 1042]
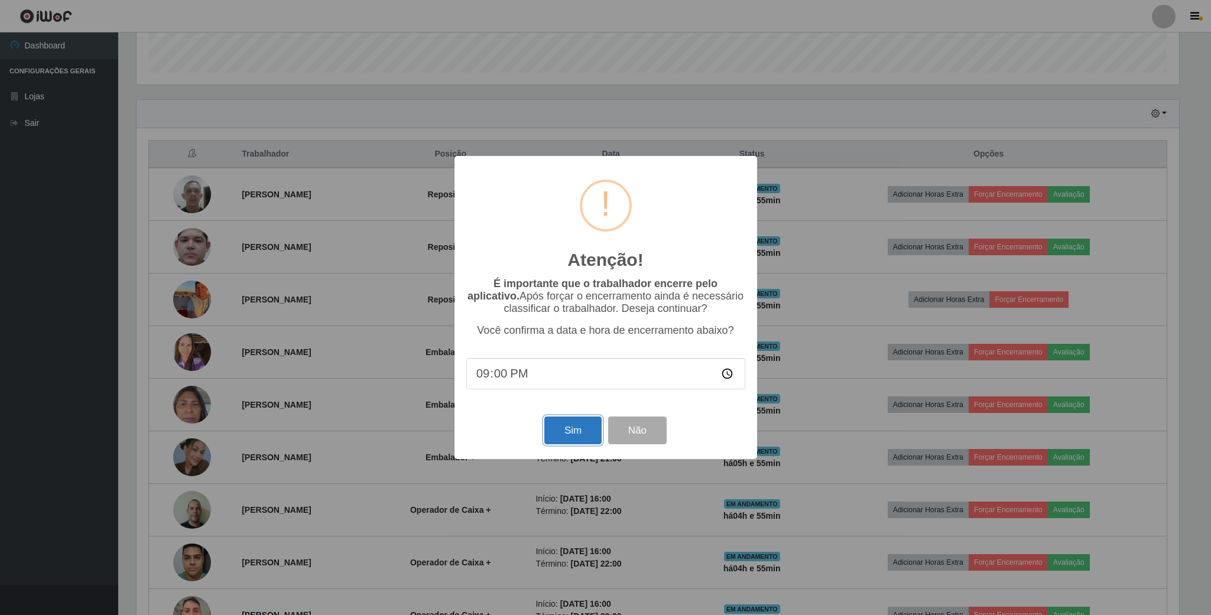
click at [550, 429] on button "Sim" at bounding box center [572, 431] width 57 height 28
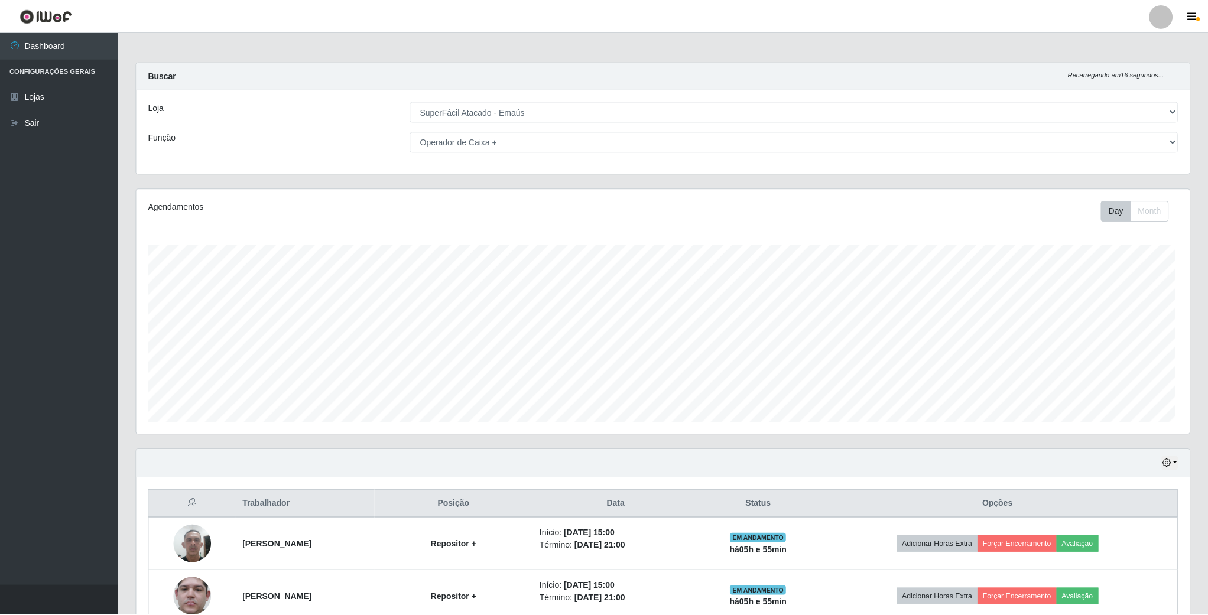
scroll to position [246, 1055]
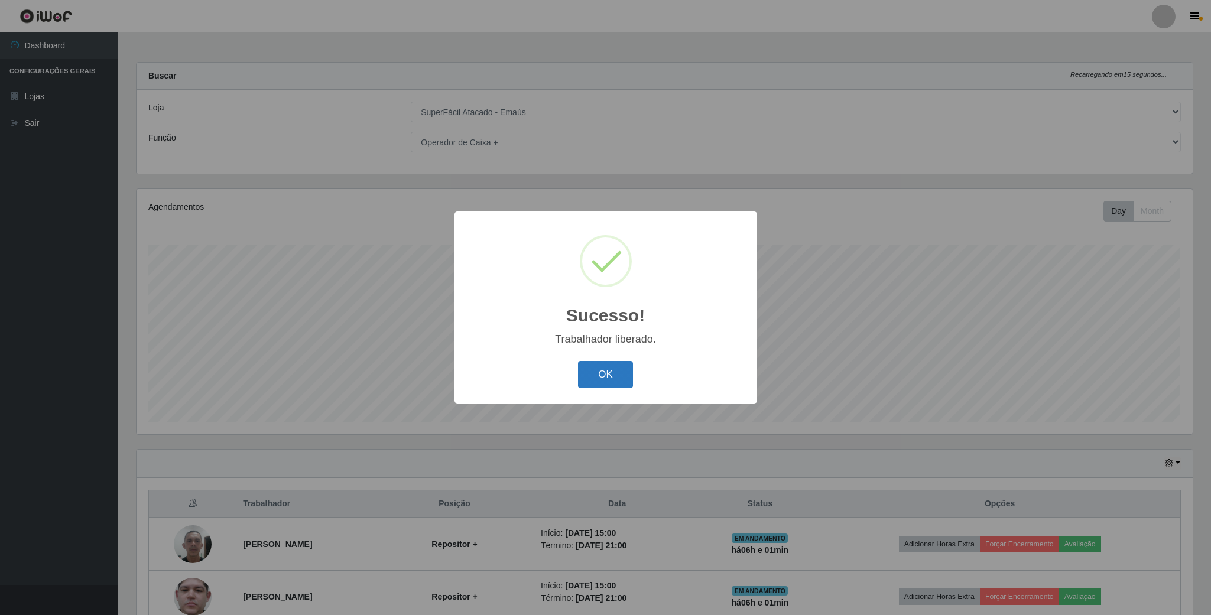
click at [589, 372] on button "OK" at bounding box center [605, 375] width 55 height 28
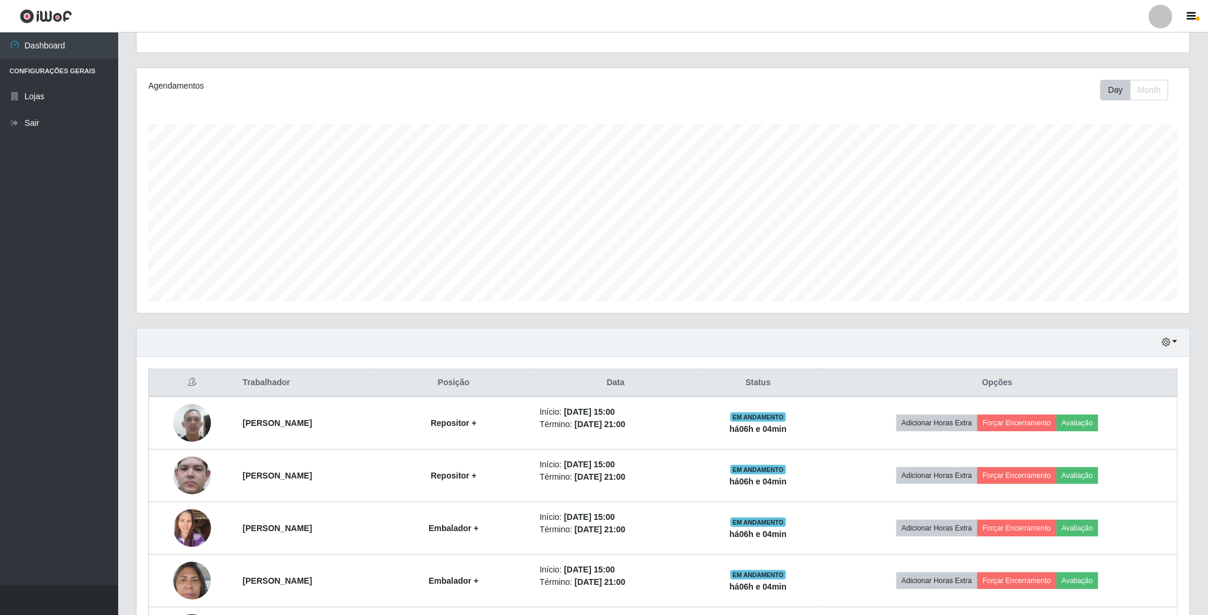
scroll to position [355, 0]
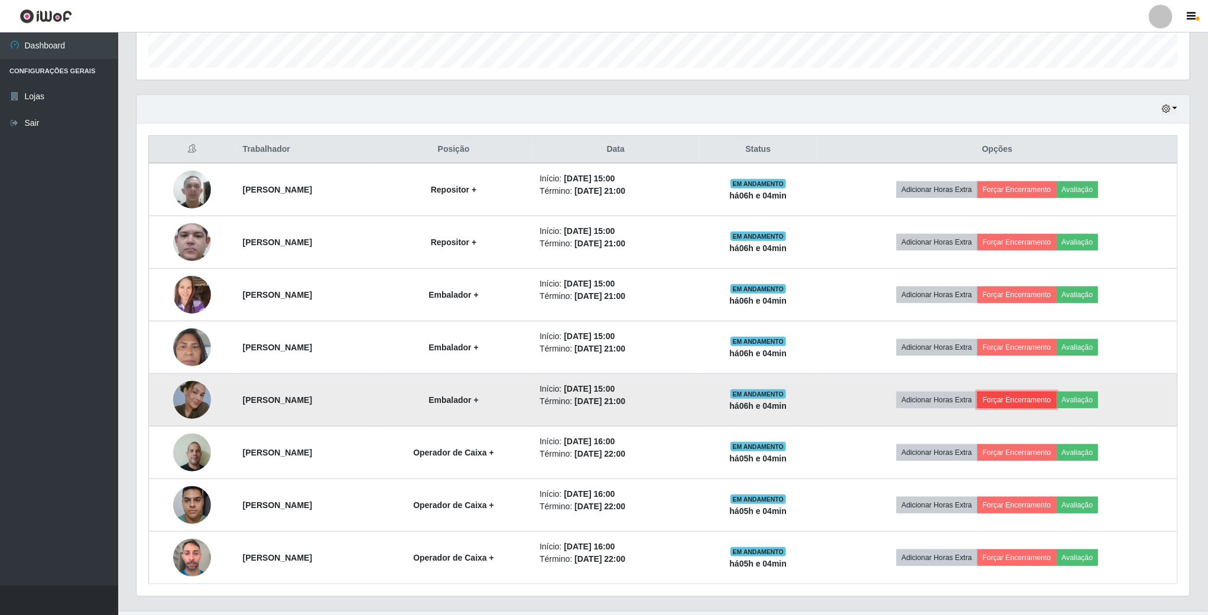
click at [1036, 408] on button "Forçar Encerramento" at bounding box center [1016, 400] width 79 height 17
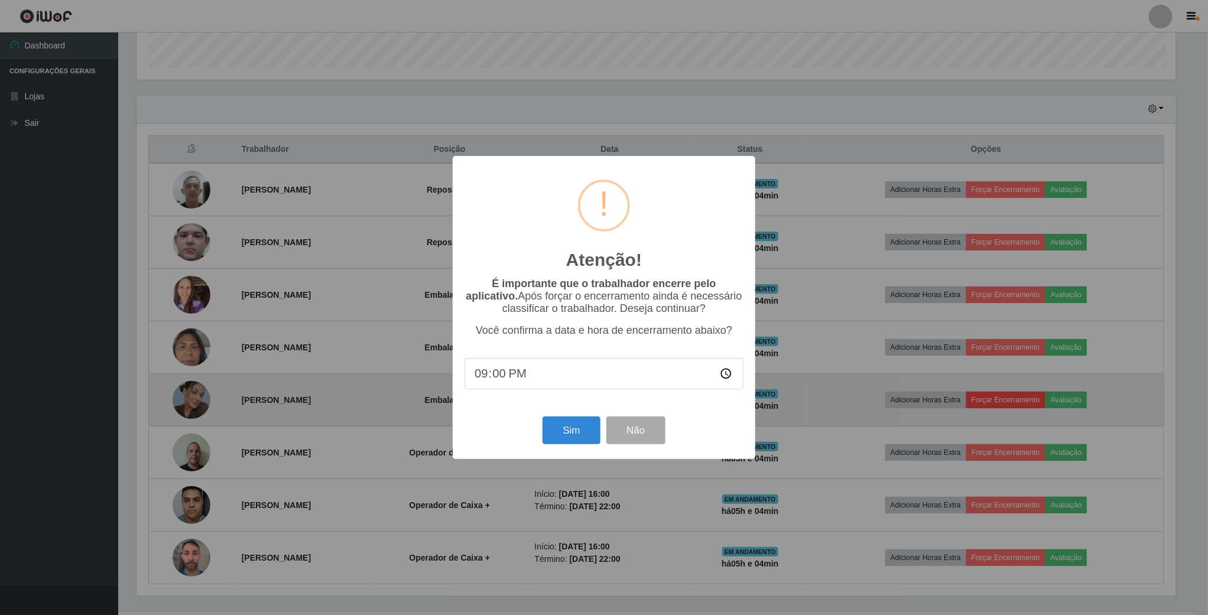
scroll to position [246, 1042]
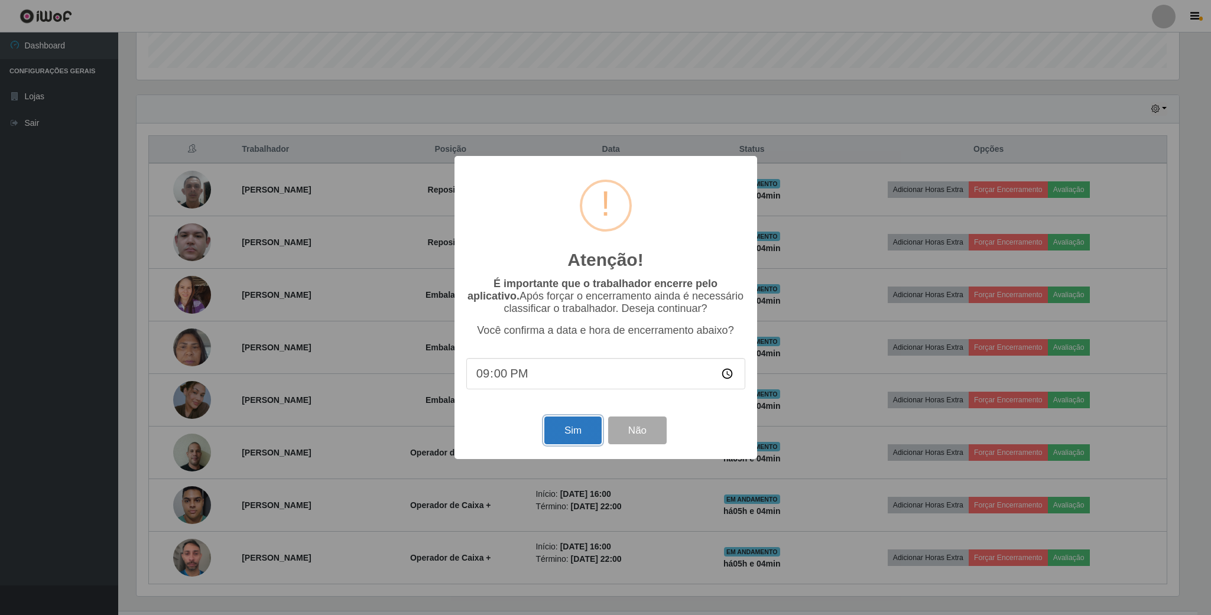
drag, startPoint x: 581, startPoint y: 428, endPoint x: 581, endPoint y: 437, distance: 8.9
click at [581, 430] on button "Sim" at bounding box center [572, 431] width 57 height 28
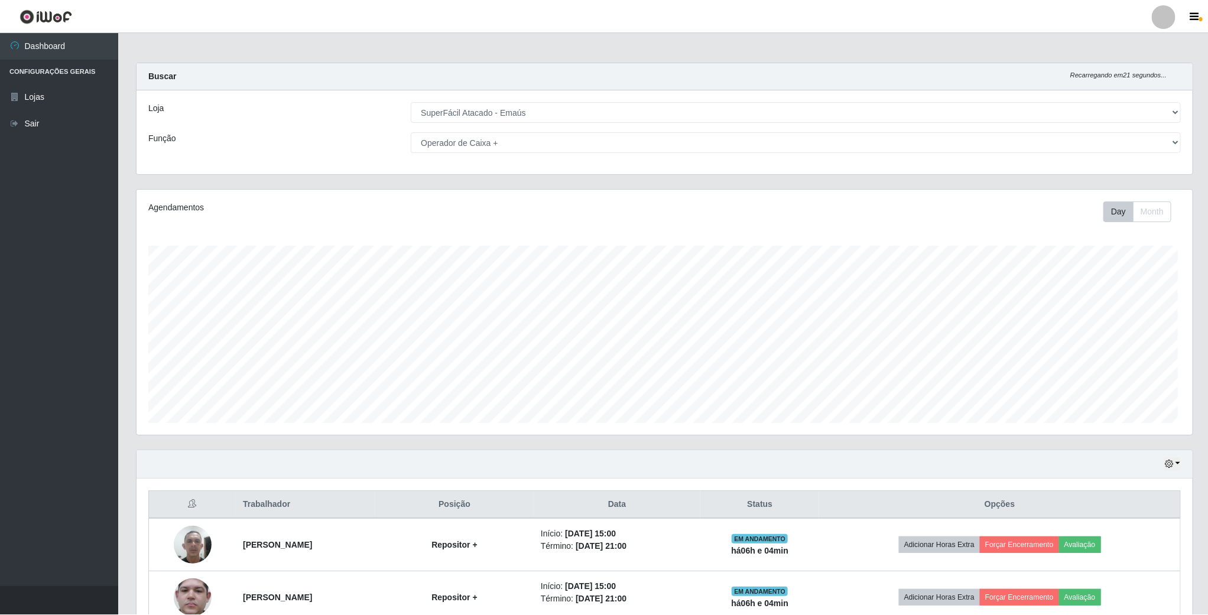
scroll to position [246, 1055]
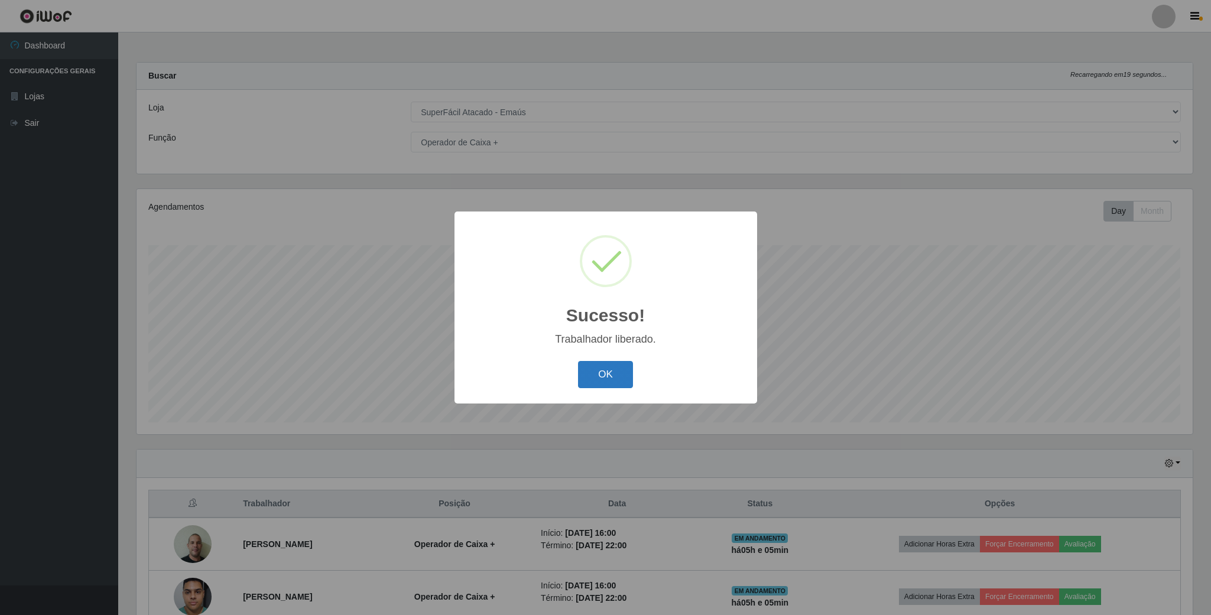
click at [610, 362] on button "OK" at bounding box center [605, 375] width 55 height 28
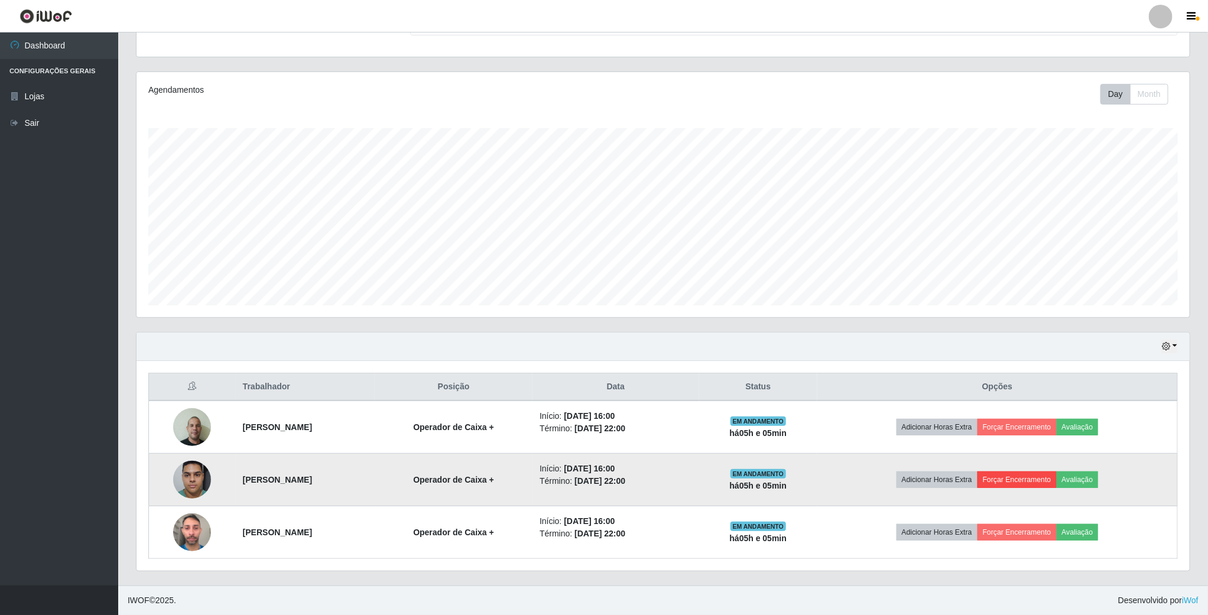
scroll to position [121, 0]
click at [1098, 484] on button "Avaliação" at bounding box center [1078, 480] width 42 height 17
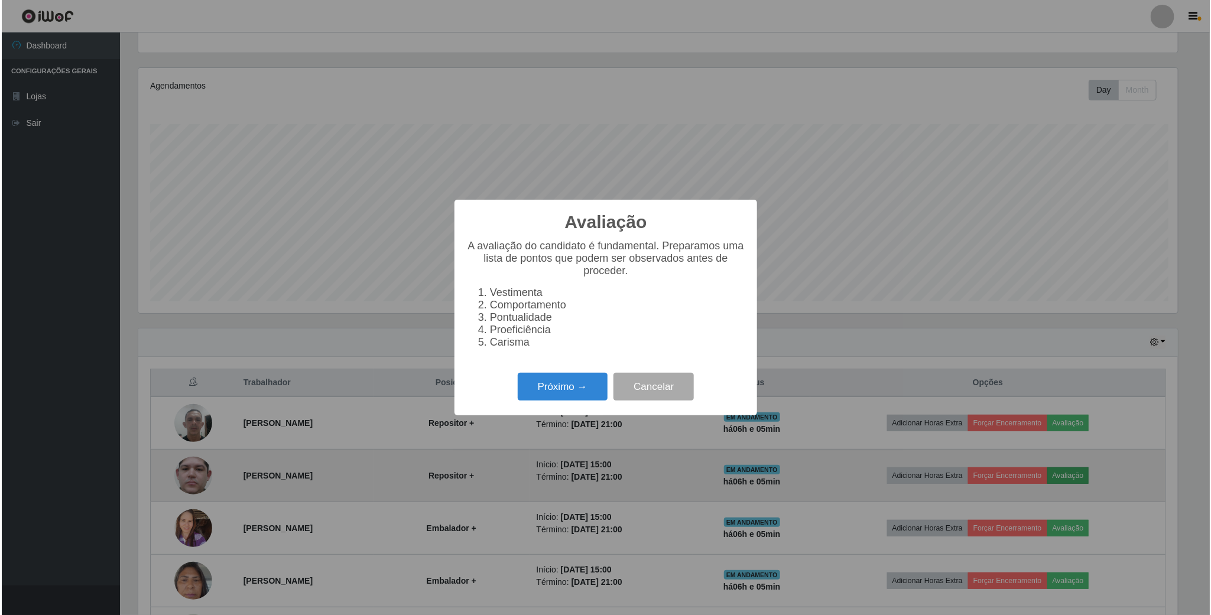
scroll to position [246, 1042]
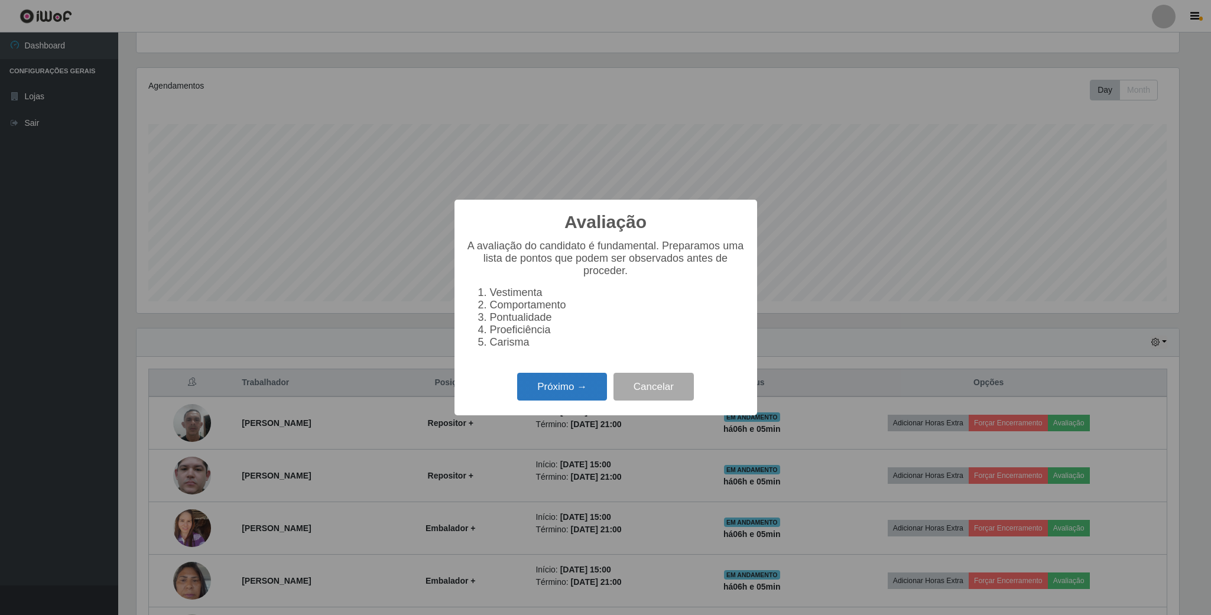
click at [557, 386] on button "Próximo →" at bounding box center [562, 387] width 90 height 28
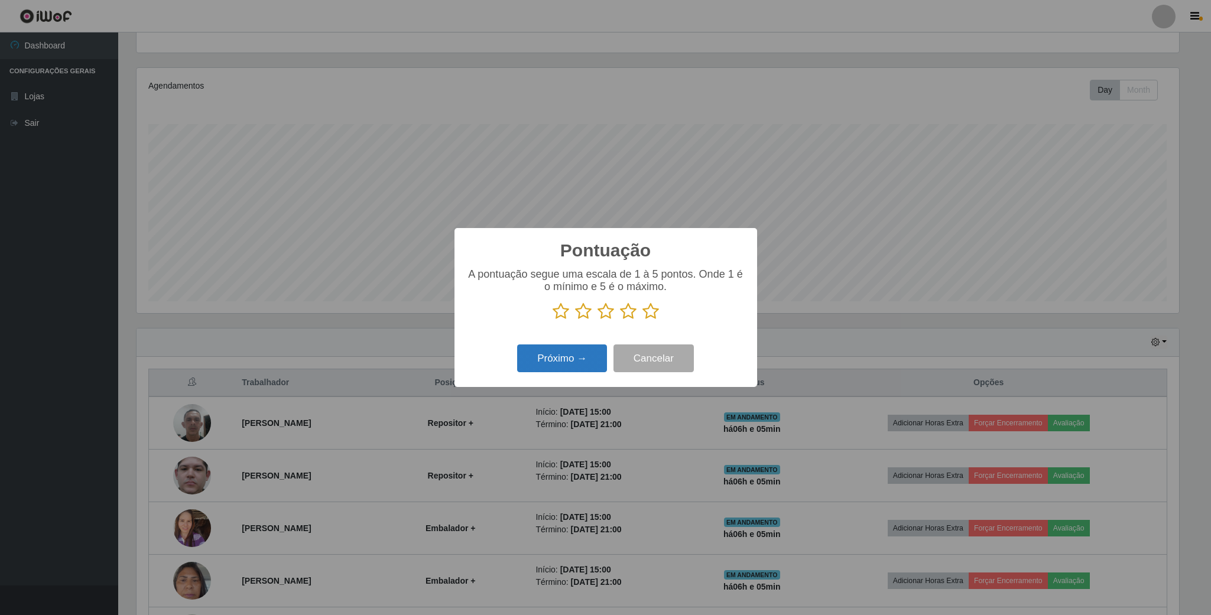
scroll to position [590649, 589853]
click at [625, 314] on icon at bounding box center [628, 312] width 17 height 18
click at [620, 320] on input "radio" at bounding box center [620, 320] width 0 height 0
click at [580, 357] on button "Próximo →" at bounding box center [562, 358] width 90 height 28
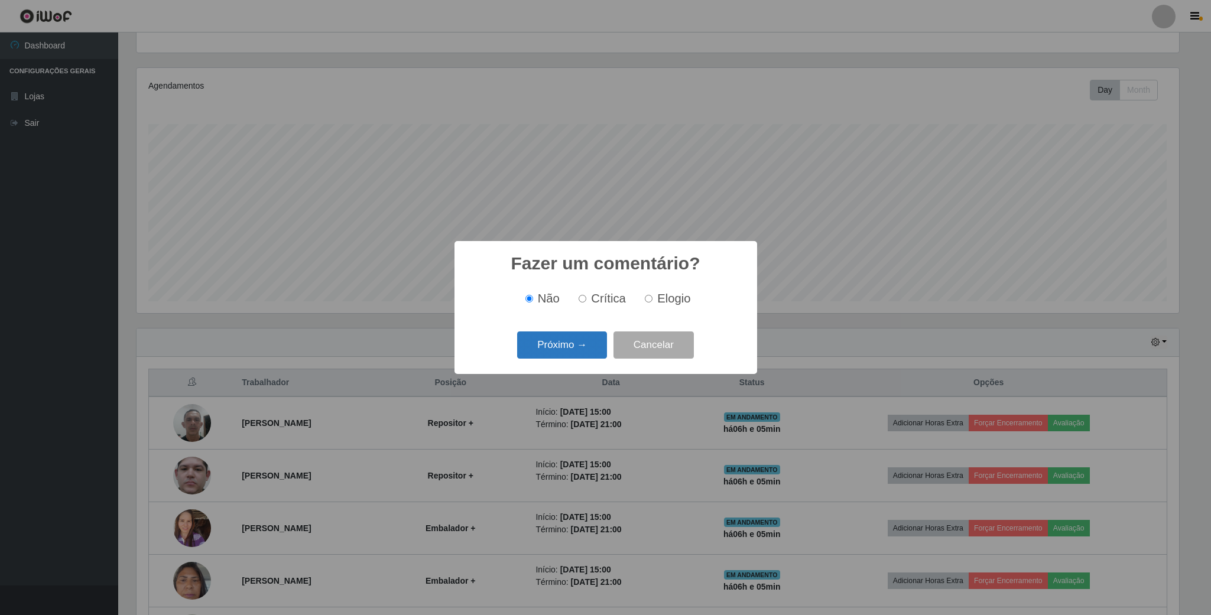
click at [589, 344] on button "Próximo →" at bounding box center [562, 345] width 90 height 28
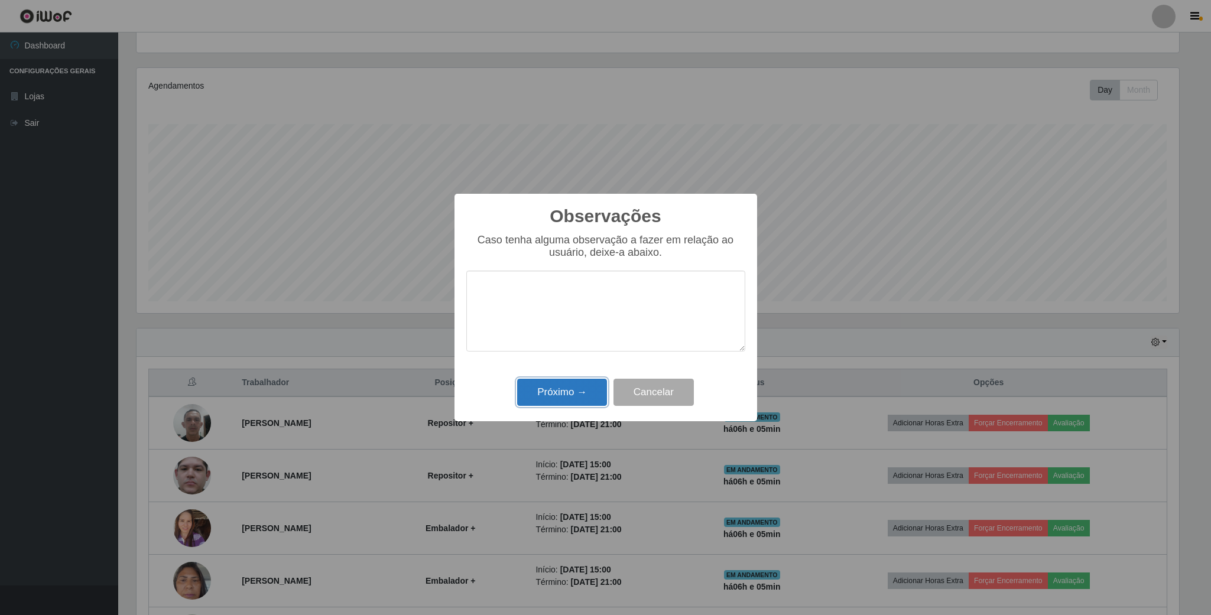
click at [580, 401] on button "Próximo →" at bounding box center [562, 393] width 90 height 28
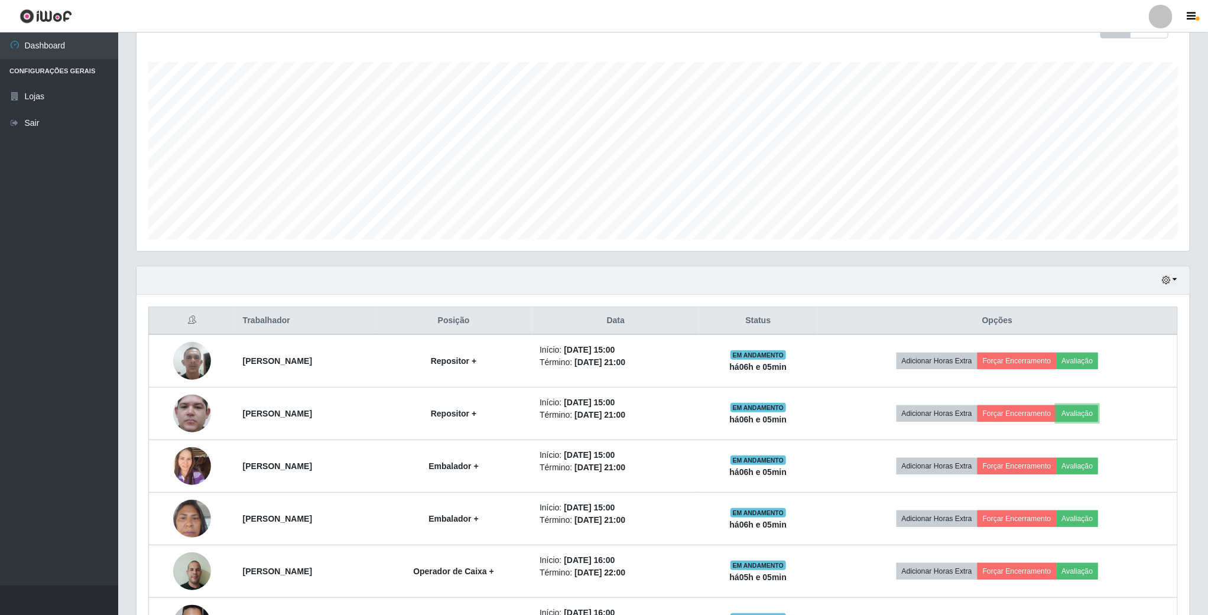
scroll to position [332, 0]
